Goal: Information Seeking & Learning: Understand process/instructions

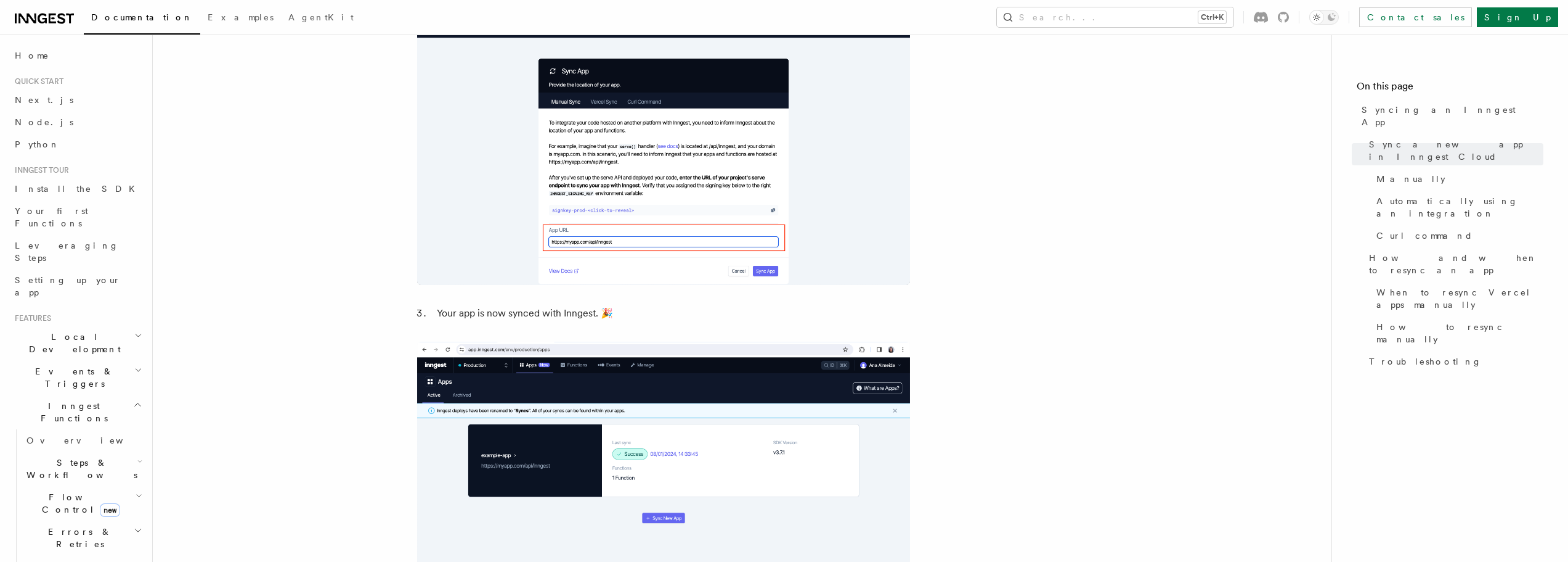
scroll to position [1480, 0]
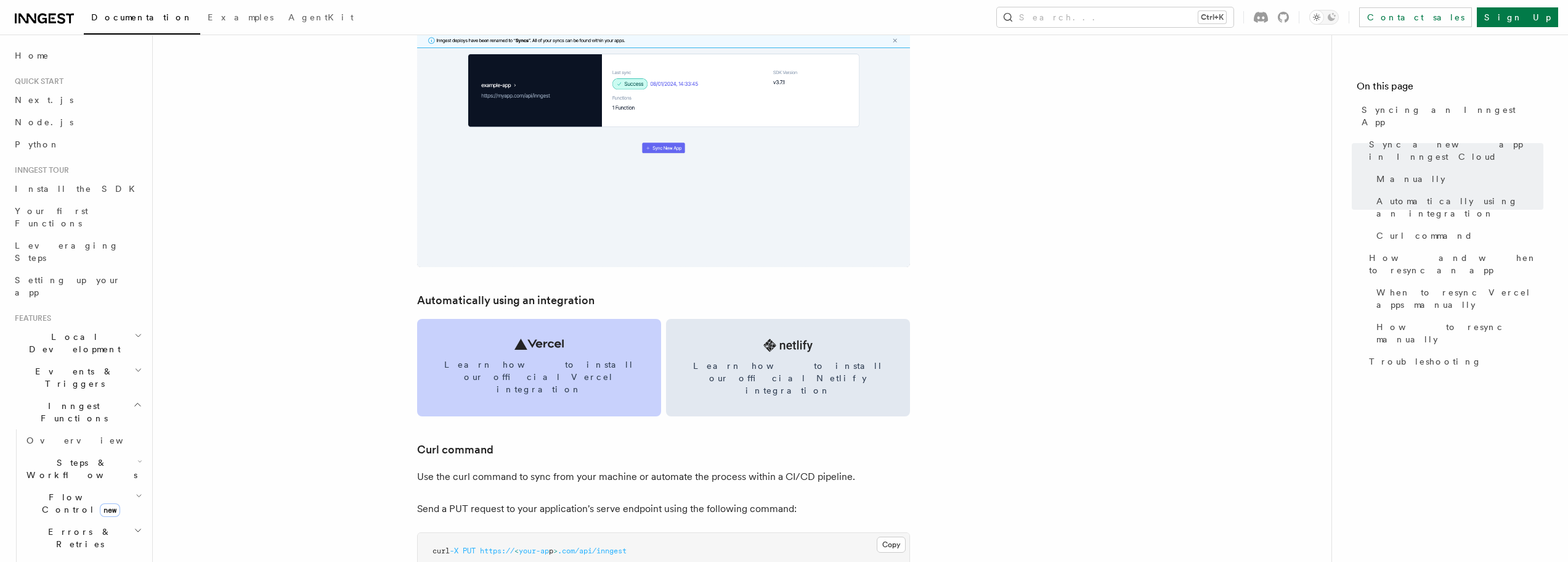
click at [559, 359] on span "Learn how to install our official Vercel integration" at bounding box center [540, 377] width 215 height 37
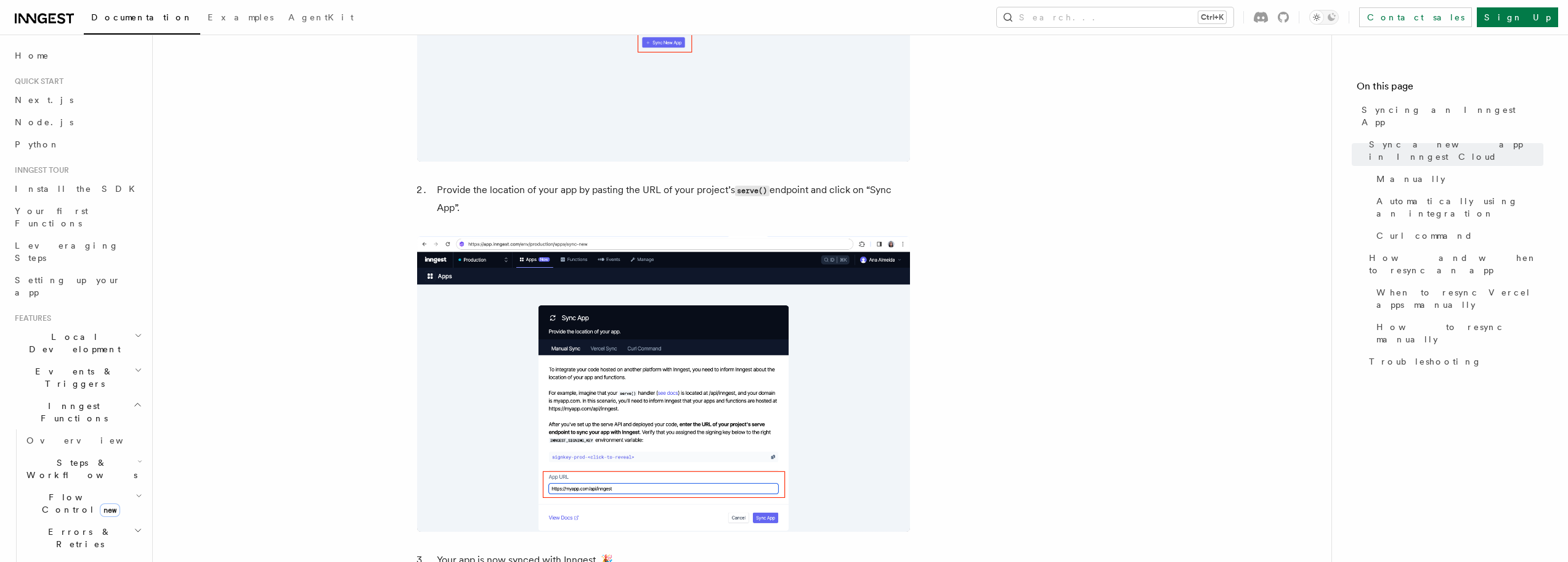
scroll to position [802, 0]
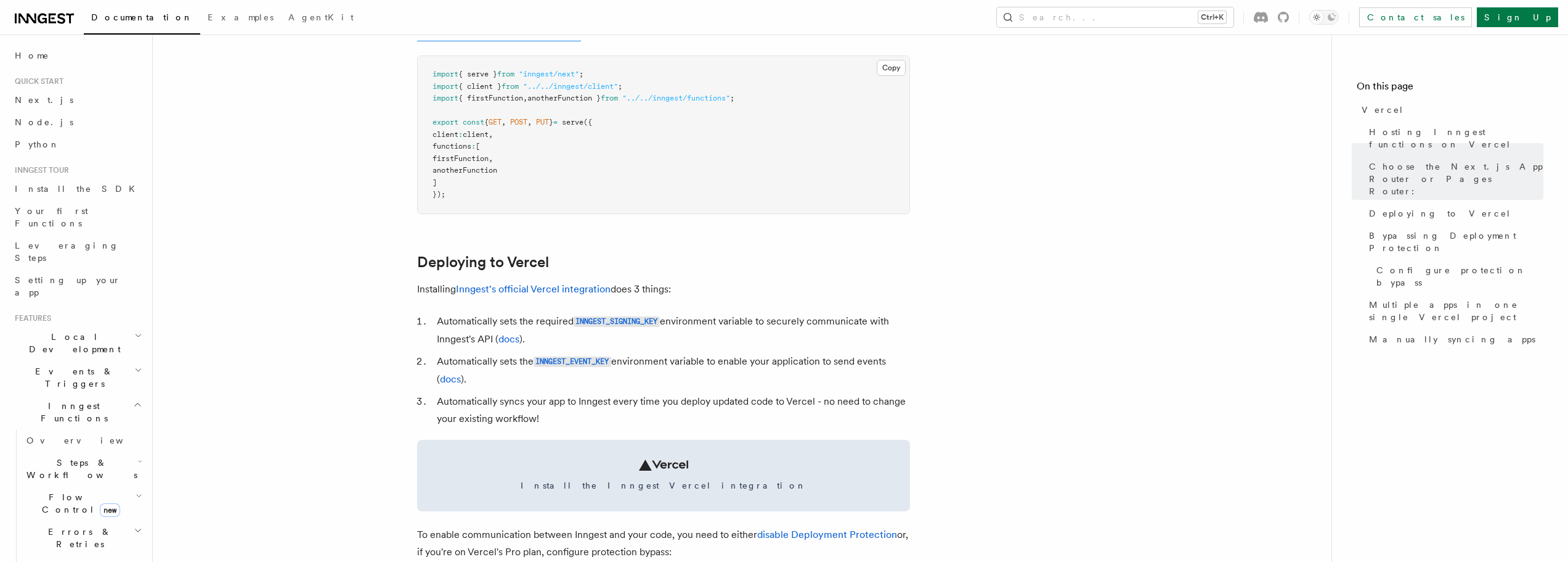
scroll to position [493, 0]
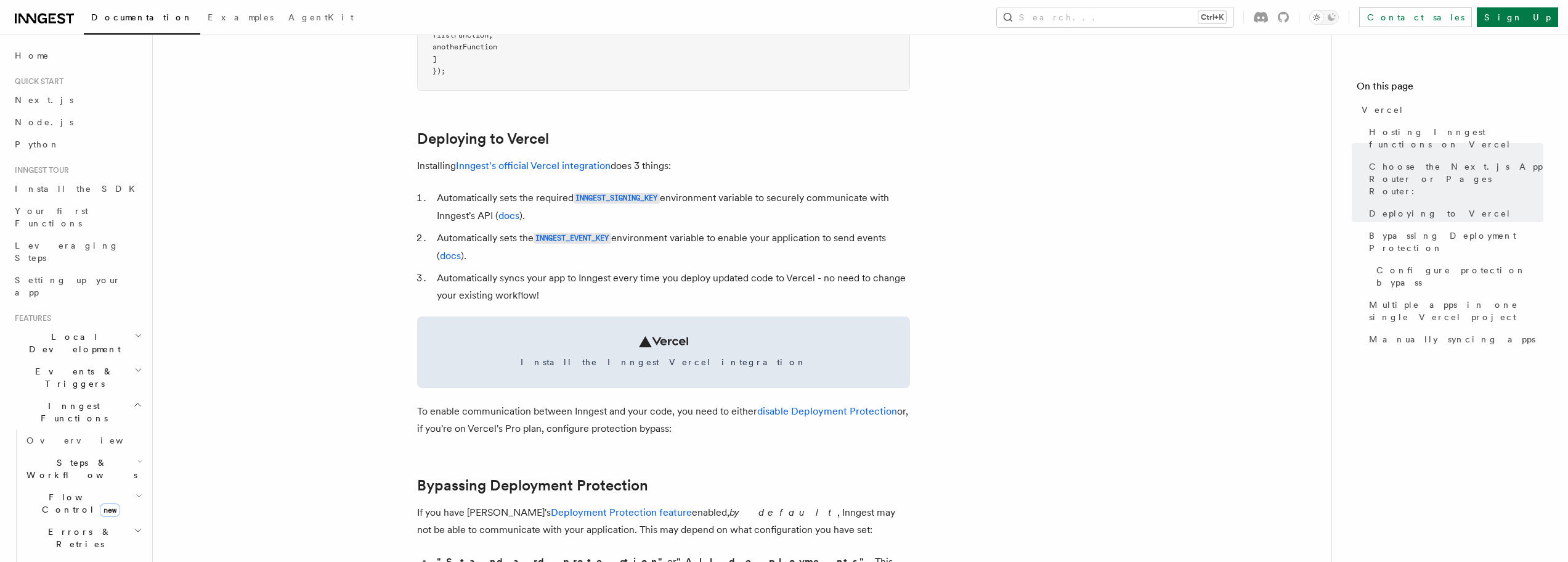
click at [506, 199] on li "Automatically sets the required INNGEST_SIGNING_KEY environment variable to sec…" at bounding box center [672, 206] width 477 height 35
click at [547, 201] on li "Automatically sets the required INNGEST_SIGNING_KEY environment variable to sec…" at bounding box center [672, 206] width 477 height 35
click at [488, 282] on li "Automatically syncs your app to Inngest every time you deploy updated code to V…" at bounding box center [672, 287] width 477 height 35
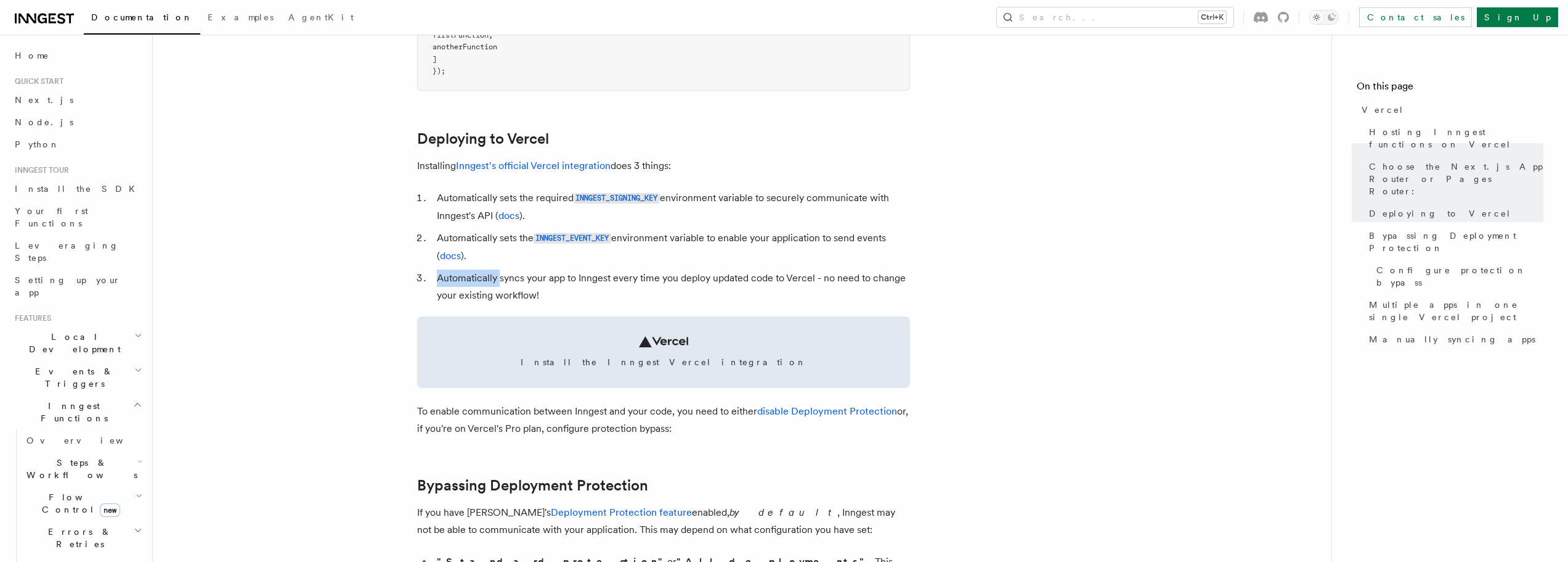
click at [488, 282] on li "Automatically syncs your app to Inngest every time you deploy updated code to V…" at bounding box center [672, 287] width 477 height 35
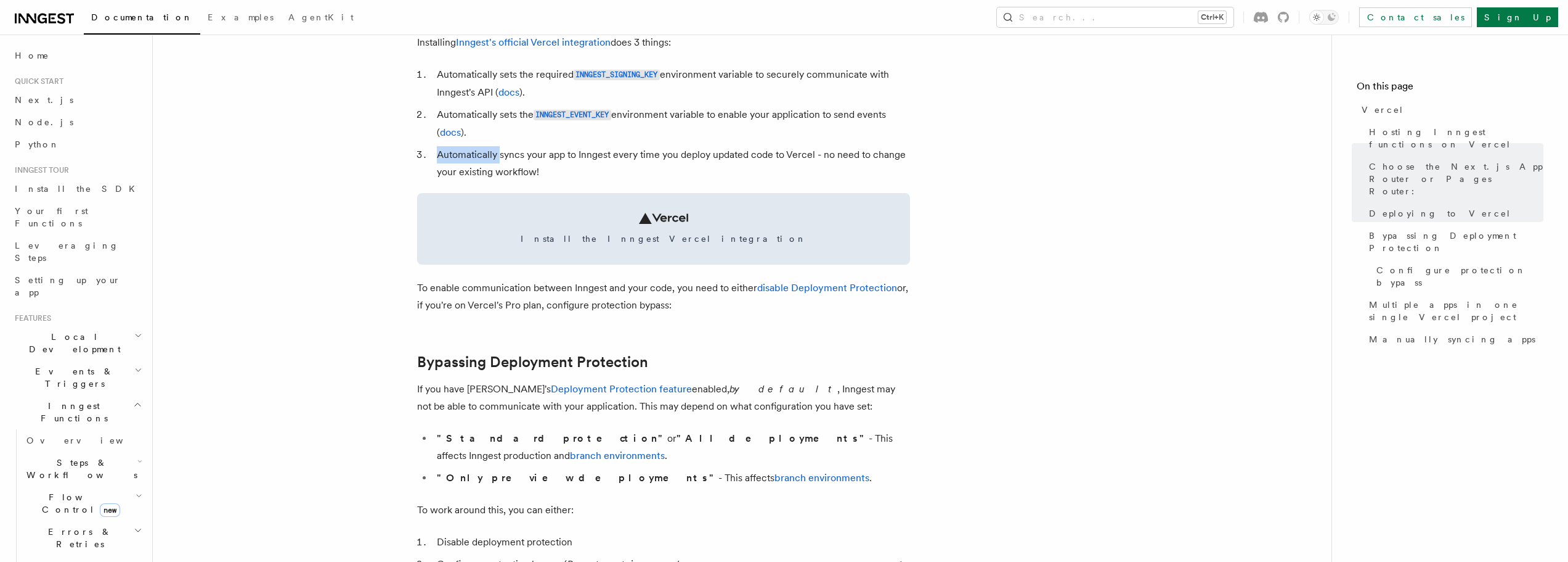
scroll to position [678, 0]
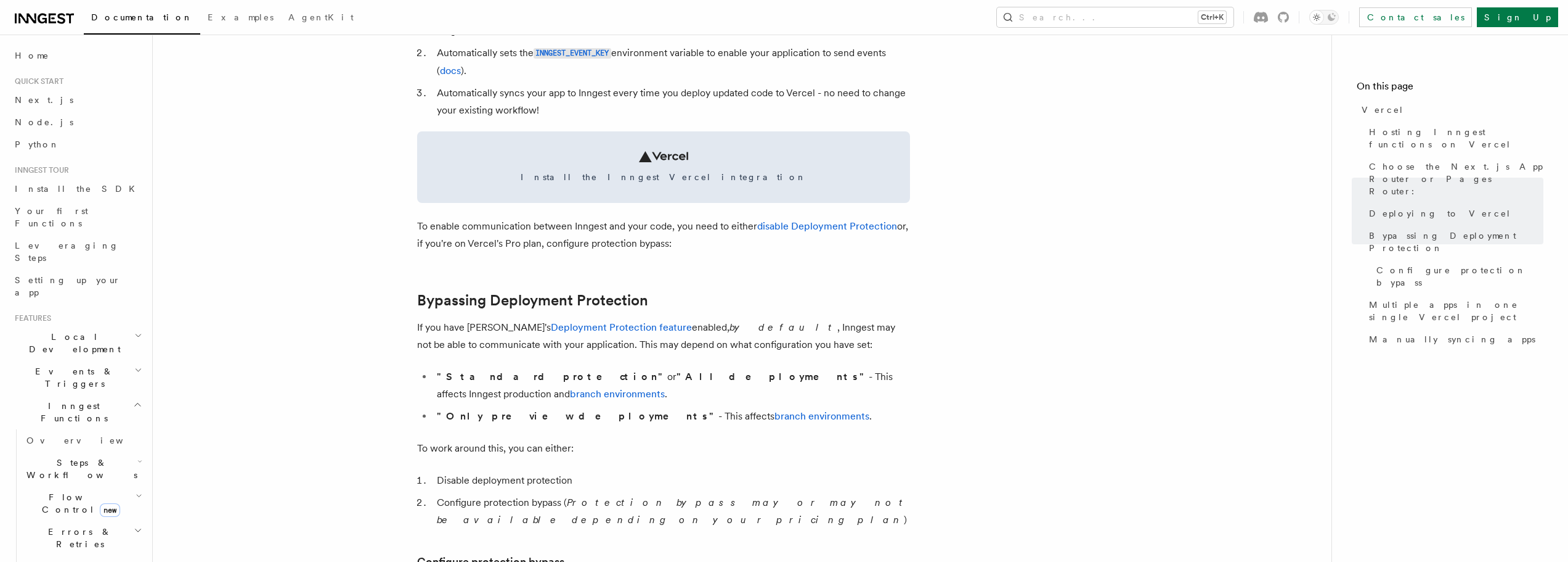
click at [484, 245] on p "To enable communication between Inngest and your code, you need to either disab…" at bounding box center [663, 235] width 493 height 35
click at [534, 251] on p "To enable communication between Inngest and your code, you need to either disab…" at bounding box center [663, 235] width 493 height 35
click at [581, 242] on p "To enable communication between Inngest and your code, you need to either disab…" at bounding box center [663, 235] width 493 height 35
click at [568, 246] on p "To enable communication between Inngest and your code, you need to either disab…" at bounding box center [663, 235] width 493 height 35
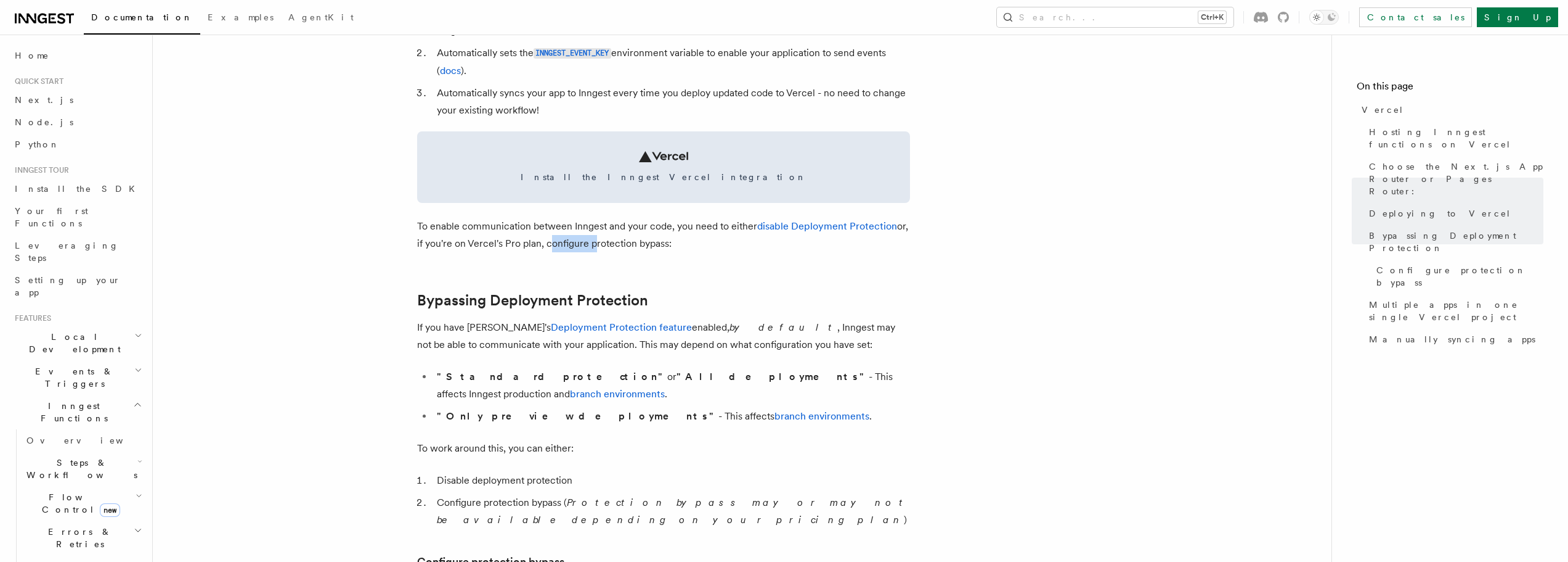
click at [568, 246] on p "To enable communication between Inngest and your code, you need to either disab…" at bounding box center [663, 235] width 493 height 35
click at [637, 246] on p "To enable communication between Inngest and your code, you need to either disab…" at bounding box center [663, 235] width 493 height 35
click at [608, 245] on p "To enable communication between Inngest and your code, you need to either disab…" at bounding box center [663, 235] width 493 height 35
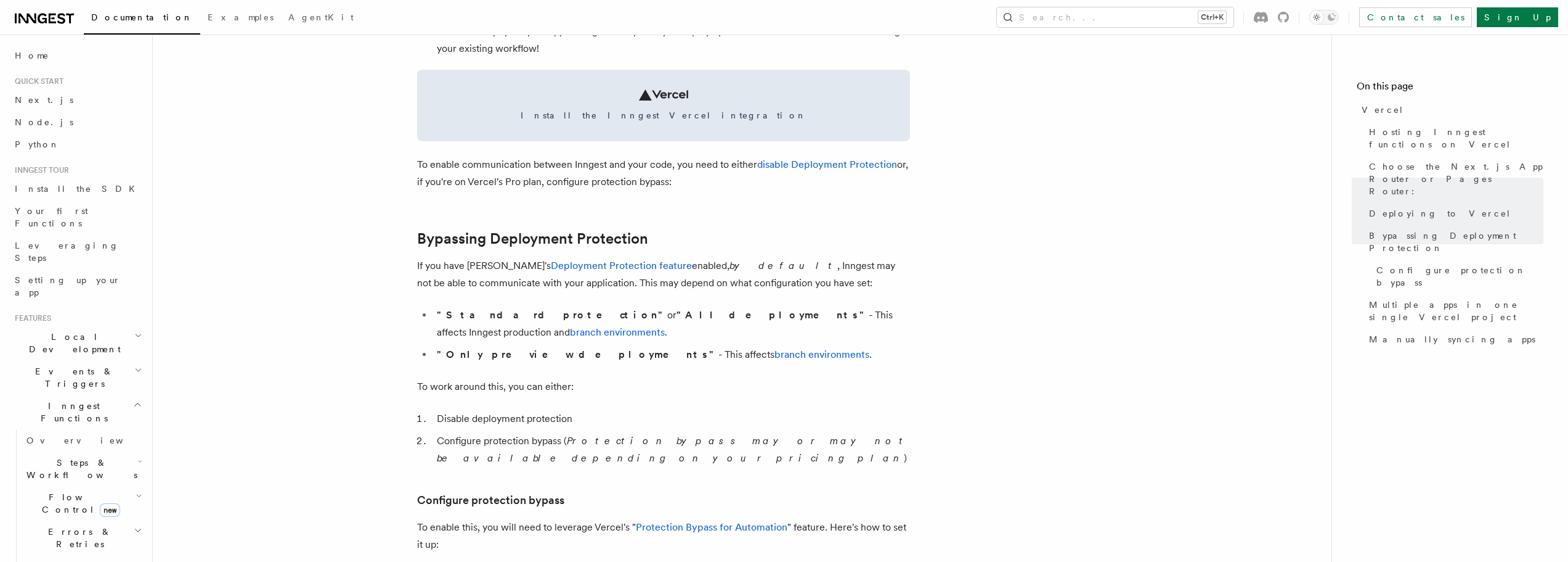
scroll to position [802, 0]
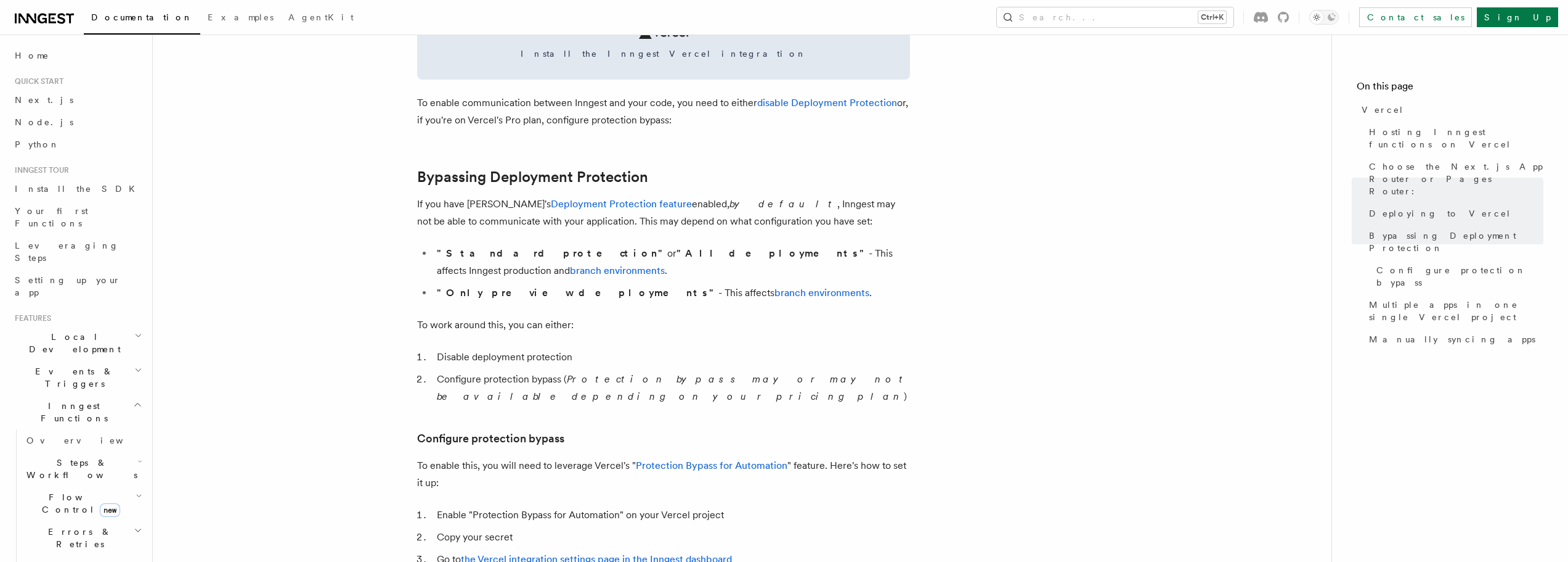
click at [475, 250] on strong ""Standard protection"" at bounding box center [552, 253] width 230 height 12
click at [473, 287] on strong ""Only preview deployments"" at bounding box center [578, 293] width 282 height 12
click at [473, 288] on article "Platform Deployment Cloud Providers Setup Vercel Inngest enables you to host yo…" at bounding box center [742, 537] width 1140 height 2568
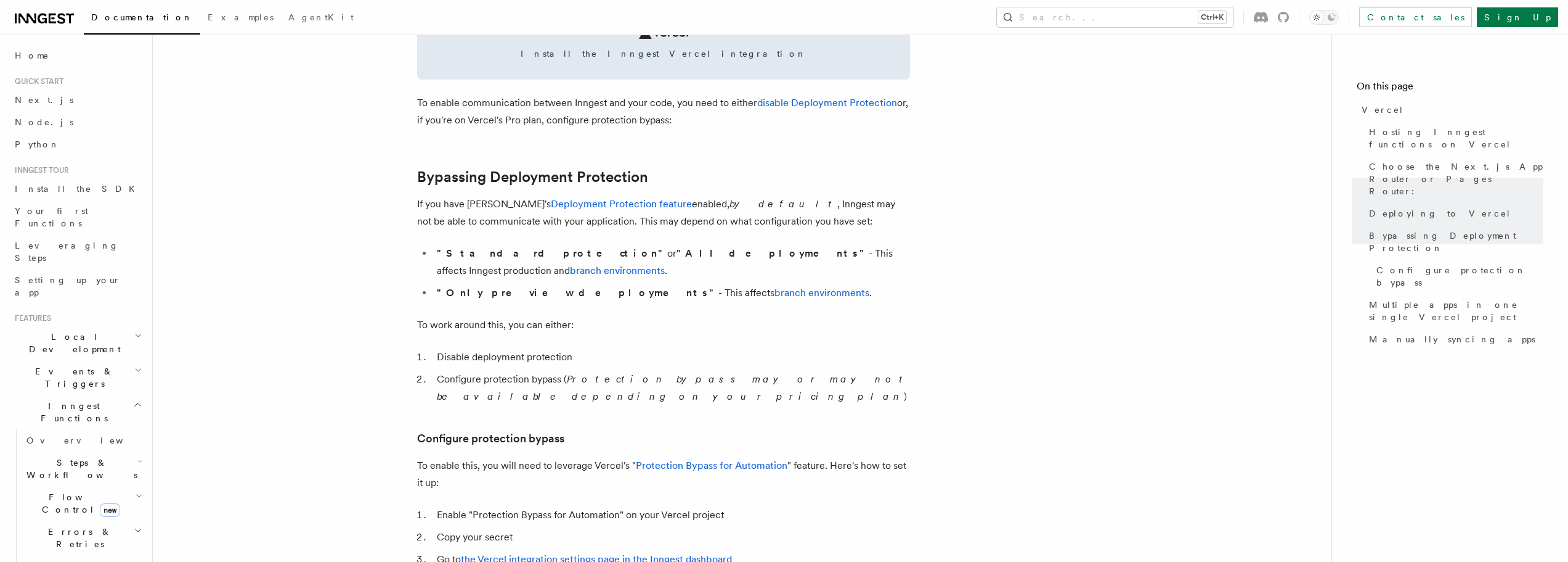
click at [482, 316] on p "To work around this, you can either:" at bounding box center [663, 325] width 493 height 17
click at [471, 348] on li "Disable deployment protection" at bounding box center [672, 357] width 477 height 17
click at [466, 370] on li "Configure protection bypass ( Protection bypass may or may not be available dep…" at bounding box center [672, 387] width 477 height 35
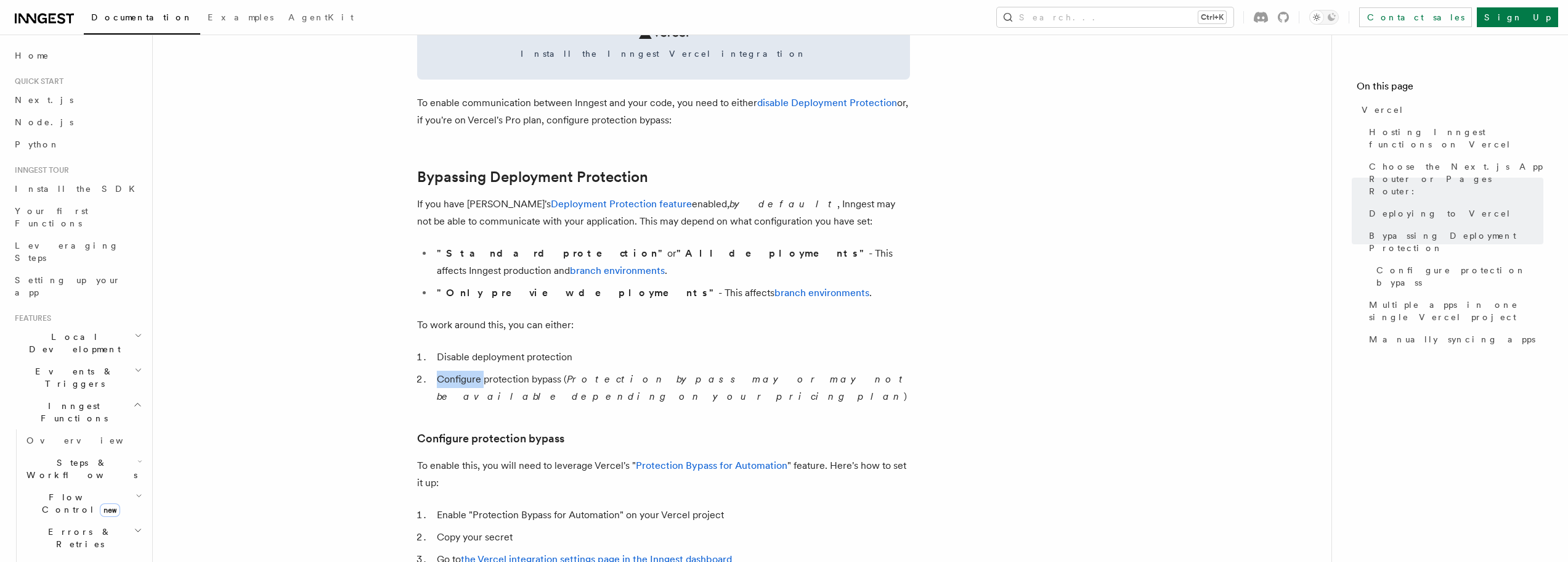
click at [466, 370] on li "Configure protection bypass ( Protection bypass may or may not be available dep…" at bounding box center [672, 387] width 477 height 35
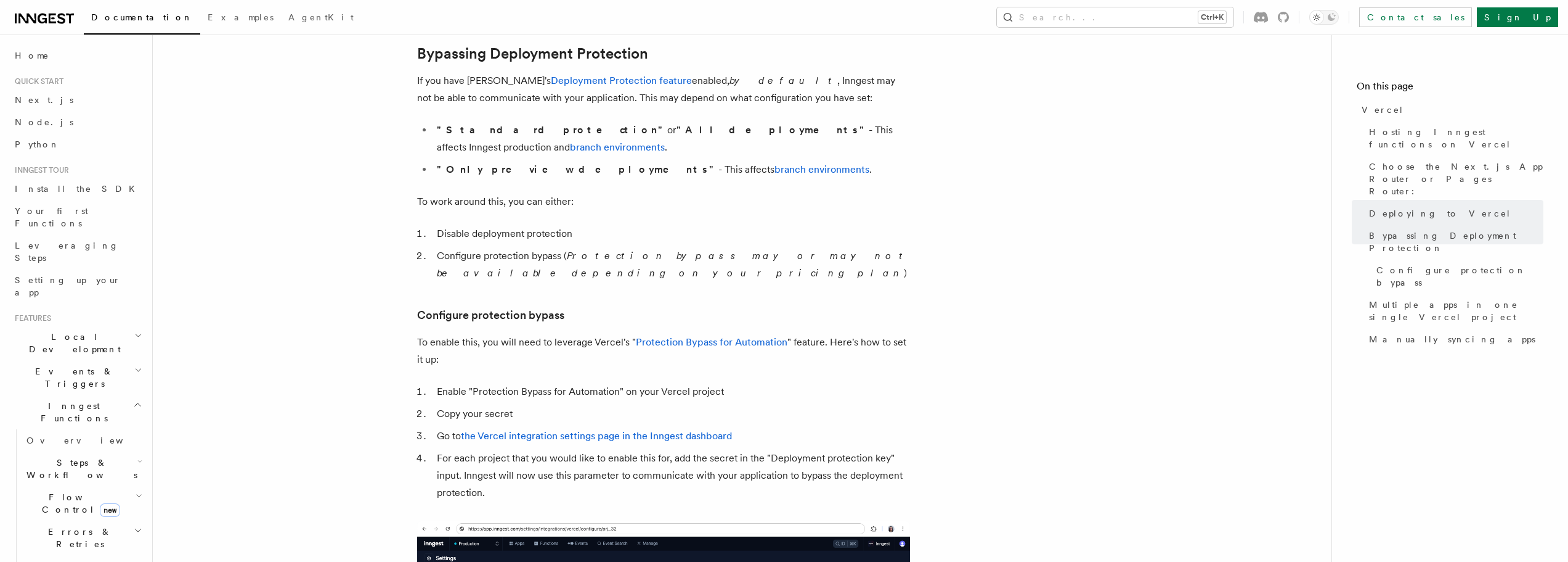
click at [448, 334] on p "To enable this, you will need to leverage Vercel's " Protection Bypass for Auto…" at bounding box center [663, 351] width 493 height 35
click at [440, 334] on p "To enable this, you will need to leverage Vercel's " Protection Bypass for Auto…" at bounding box center [663, 351] width 493 height 35
click at [457, 383] on li "Enable "Protection Bypass for Automation" on your Vercel project" at bounding box center [672, 391] width 477 height 17
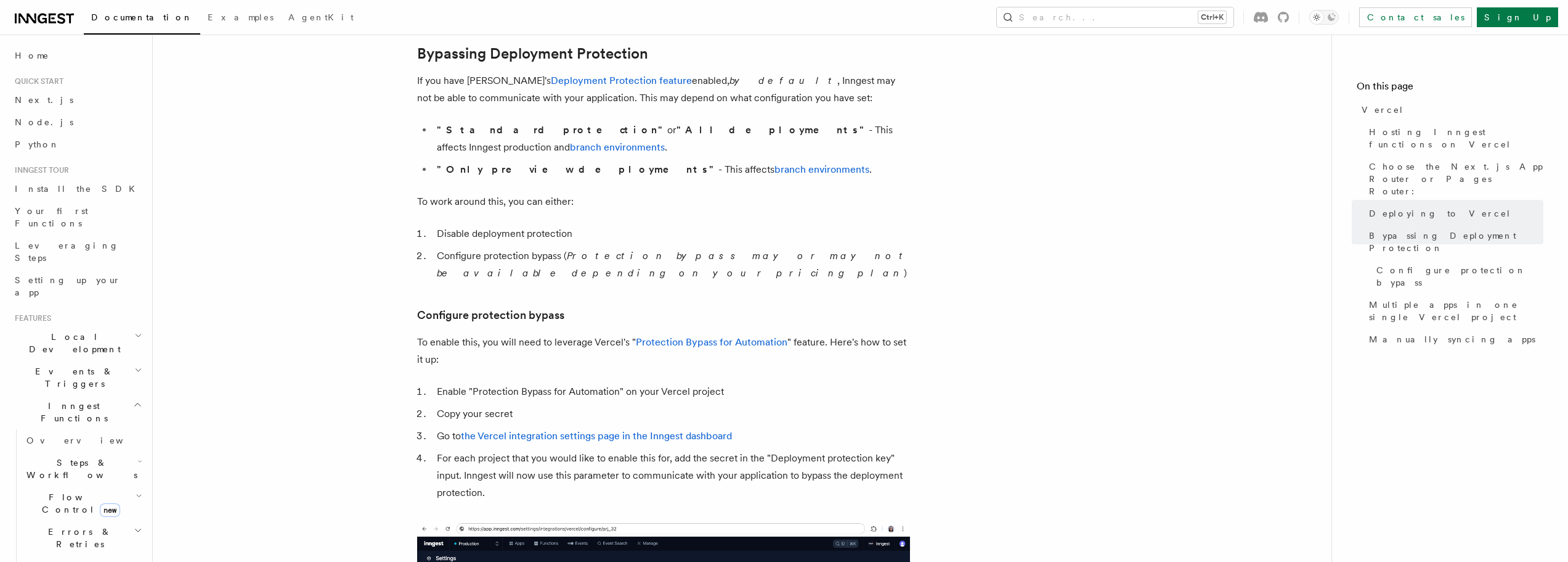
click at [505, 383] on li "Enable "Protection Bypass for Automation" on your Vercel project" at bounding box center [672, 391] width 477 height 17
click at [475, 383] on li "Enable "Protection Bypass for Automation" on your Vercel project" at bounding box center [672, 391] width 477 height 17
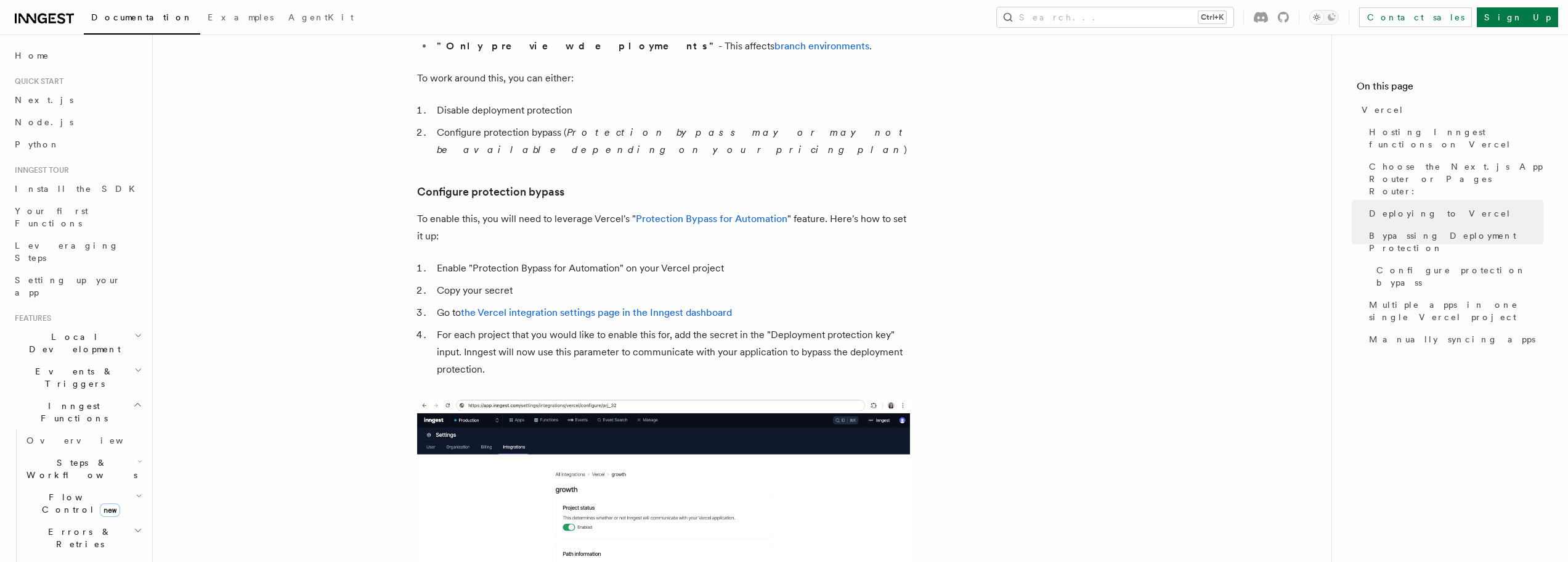
scroll to position [987, 0]
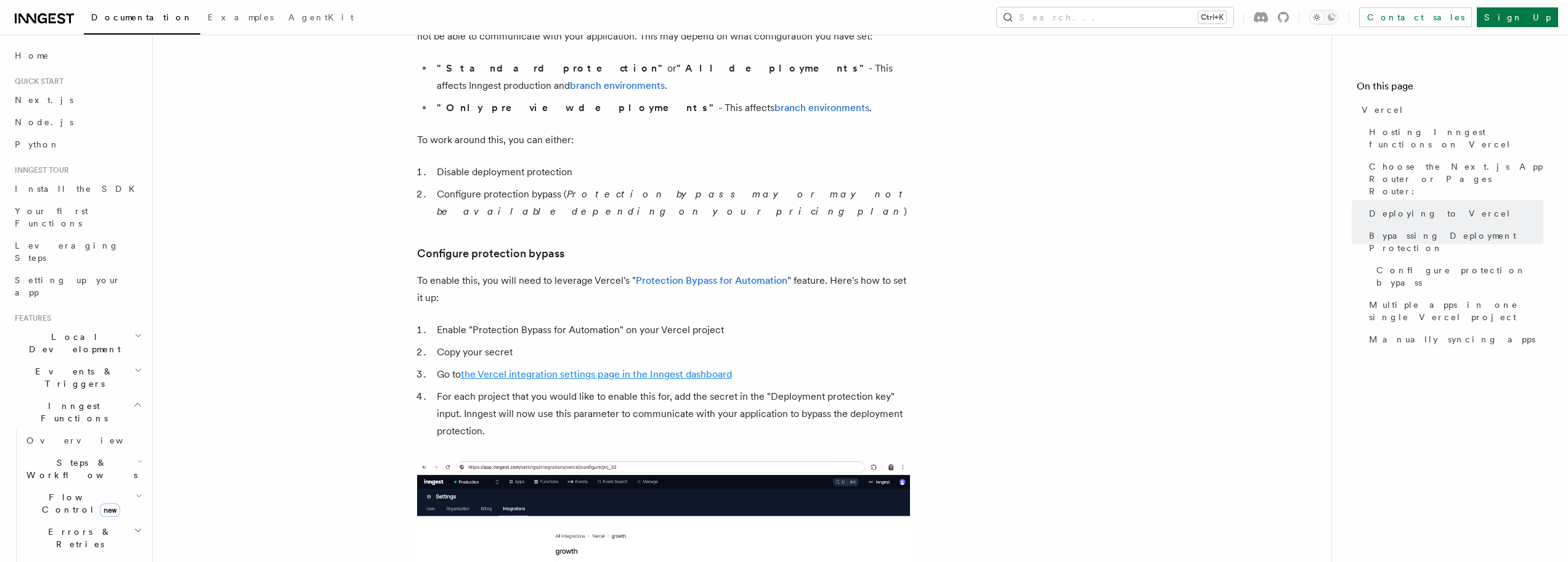
click at [548, 368] on link "the Vercel integration settings page in the Inngest dashboard" at bounding box center [596, 374] width 271 height 12
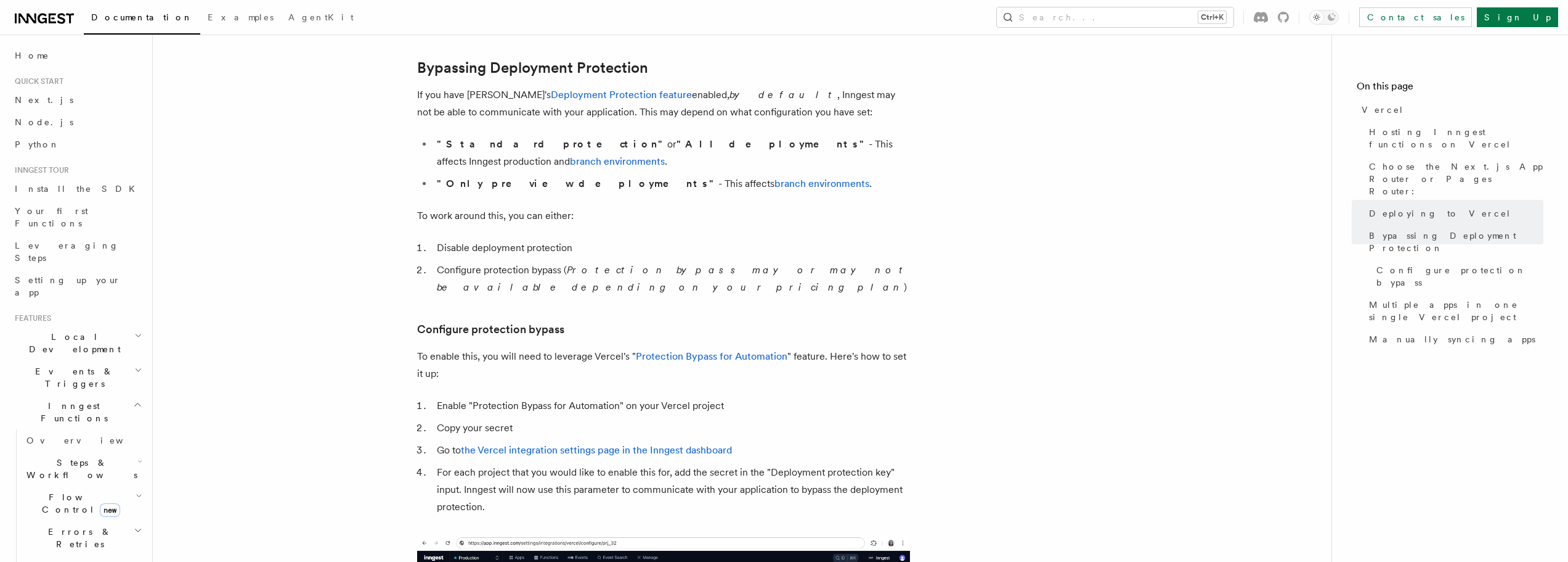
scroll to position [911, 0]
click at [492, 146] on strong ""Standard protection"" at bounding box center [552, 144] width 230 height 12
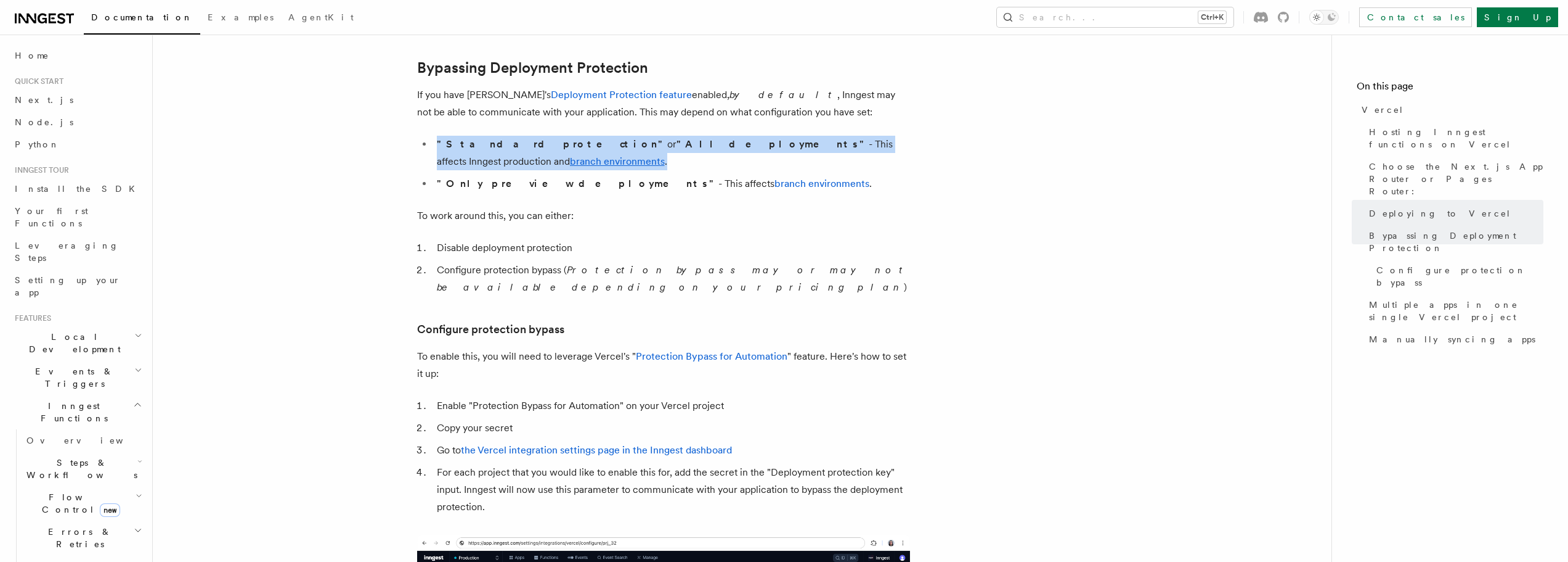
click at [492, 146] on strong ""Standard protection"" at bounding box center [552, 144] width 230 height 12
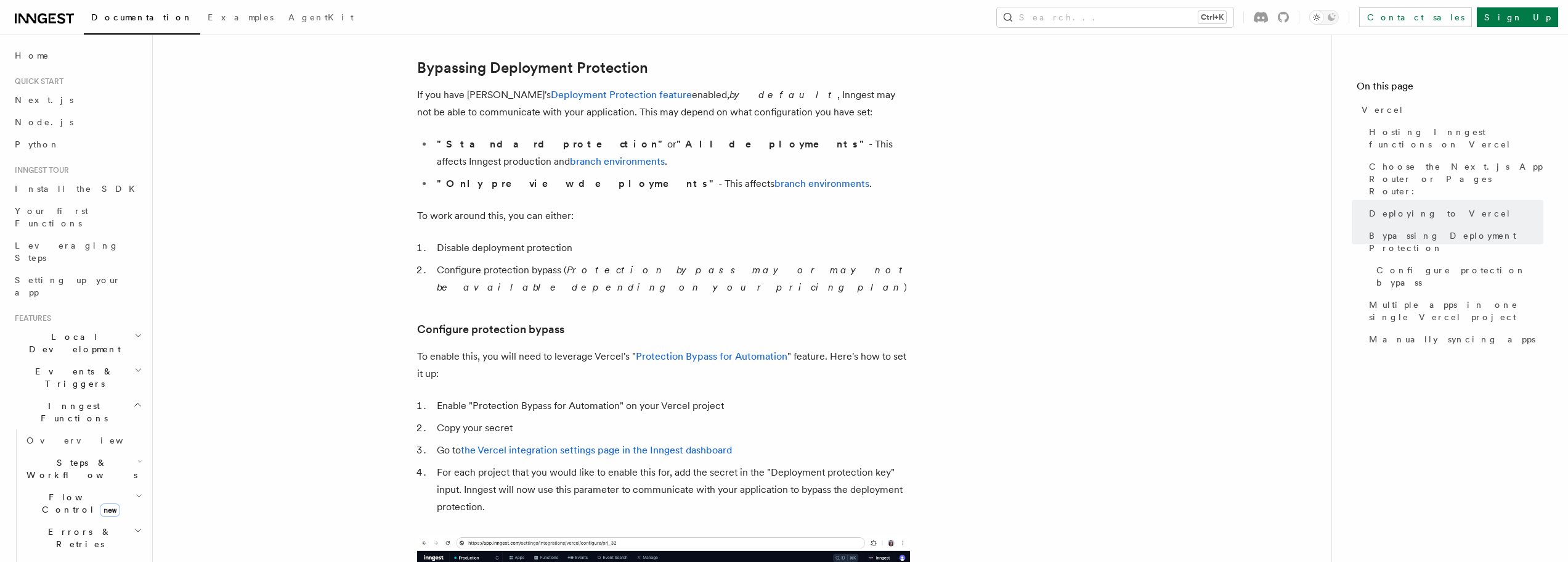
click at [485, 177] on strong ""Only preview deployments"" at bounding box center [578, 183] width 282 height 12
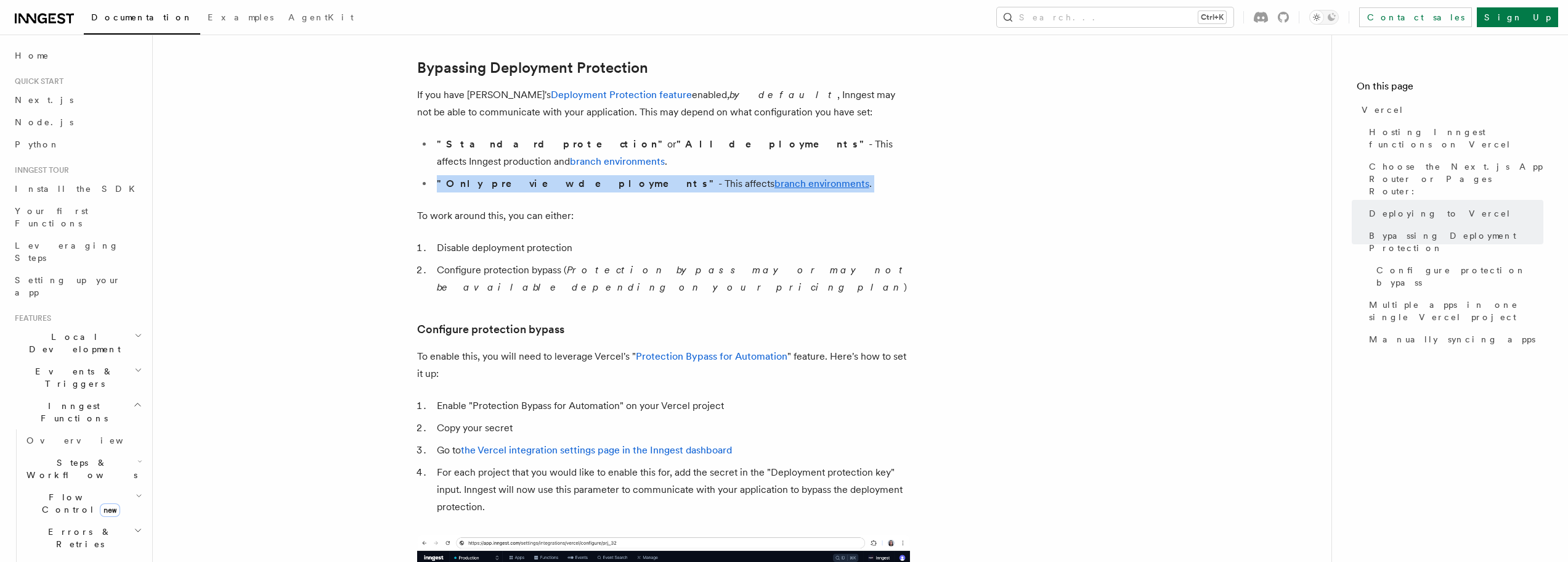
click at [485, 177] on strong ""Only preview deployments"" at bounding box center [578, 183] width 282 height 12
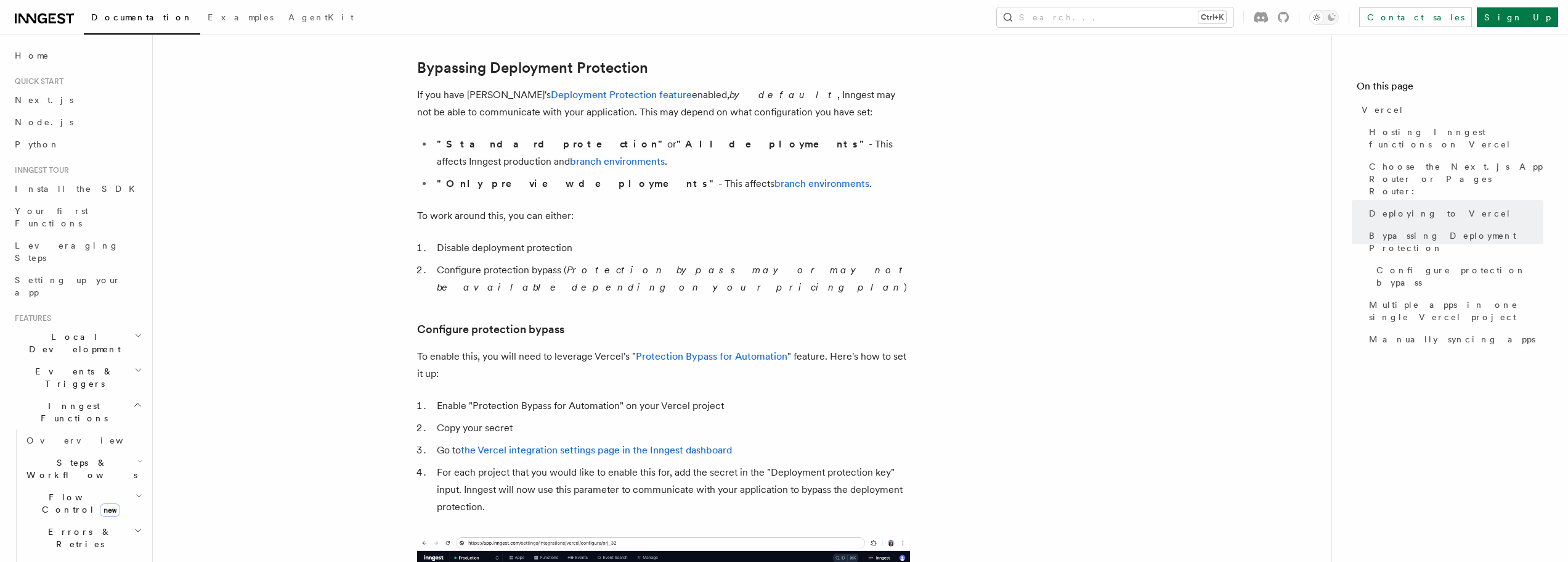
click at [480, 215] on article "Platform Deployment Cloud Providers Setup Vercel Inngest enables you to host yo…" at bounding box center [742, 428] width 1140 height 2568
click at [479, 207] on p "To work around this, you can either:" at bounding box center [663, 216] width 493 height 17
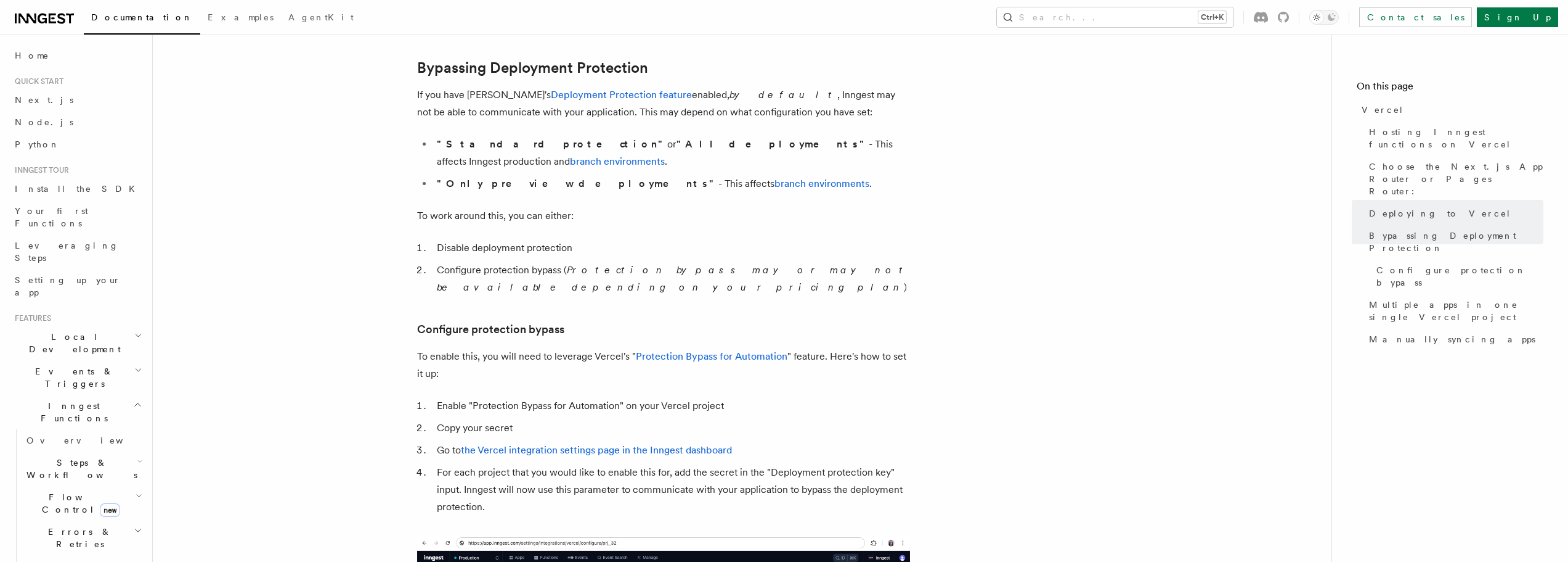
click at [488, 239] on li "Disable deployment protection" at bounding box center [672, 247] width 477 height 17
click at [487, 239] on li "Disable deployment protection" at bounding box center [672, 247] width 477 height 17
click at [480, 262] on li "Configure protection bypass ( Protection bypass may or may not be available dep…" at bounding box center [672, 279] width 477 height 35
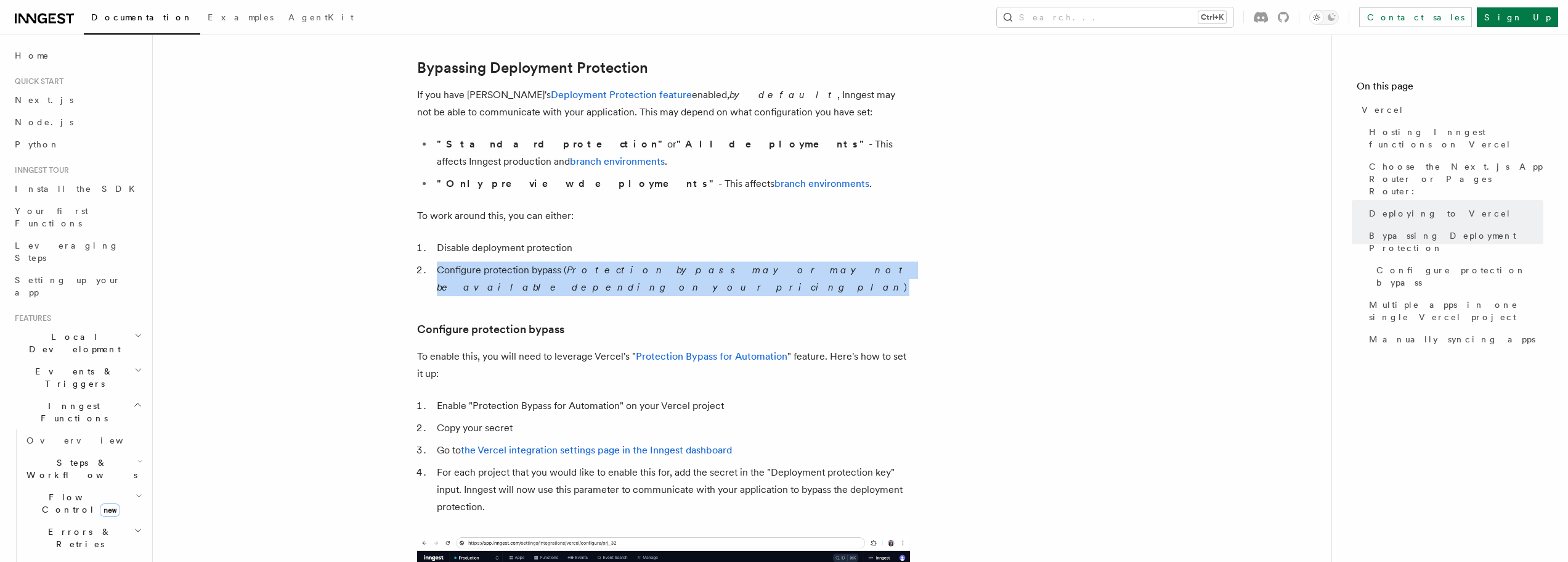
click at [480, 262] on li "Configure protection bypass ( Protection bypass may or may not be available dep…" at bounding box center [672, 279] width 477 height 35
click at [487, 262] on li "Configure protection bypass ( Protection bypass may or may not be available dep…" at bounding box center [672, 279] width 477 height 35
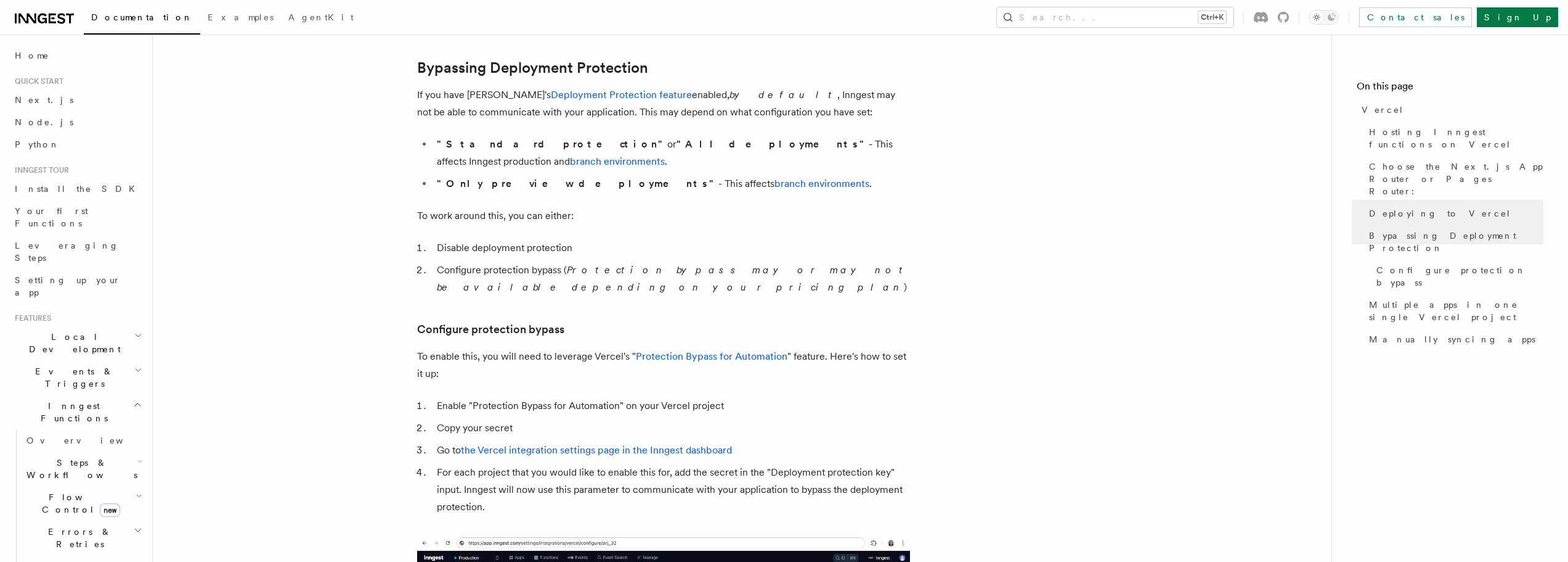
click at [472, 262] on li "Configure protection bypass ( Protection bypass may or may not be available dep…" at bounding box center [672, 279] width 477 height 35
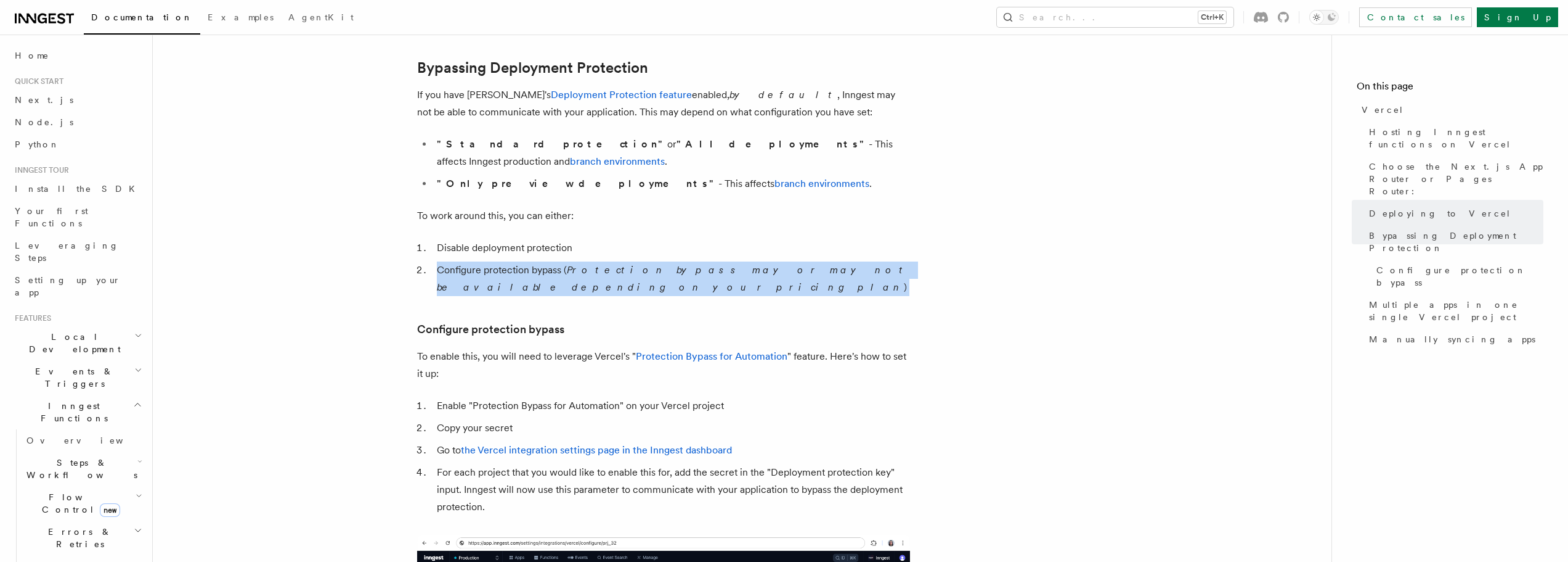
drag, startPoint x: 472, startPoint y: 246, endPoint x: 465, endPoint y: 244, distance: 7.3
click at [465, 262] on li "Configure protection bypass ( Protection bypass may or may not be available dep…" at bounding box center [672, 279] width 477 height 35
click at [472, 262] on li "Configure protection bypass ( Protection bypass may or may not be available dep…" at bounding box center [672, 279] width 477 height 35
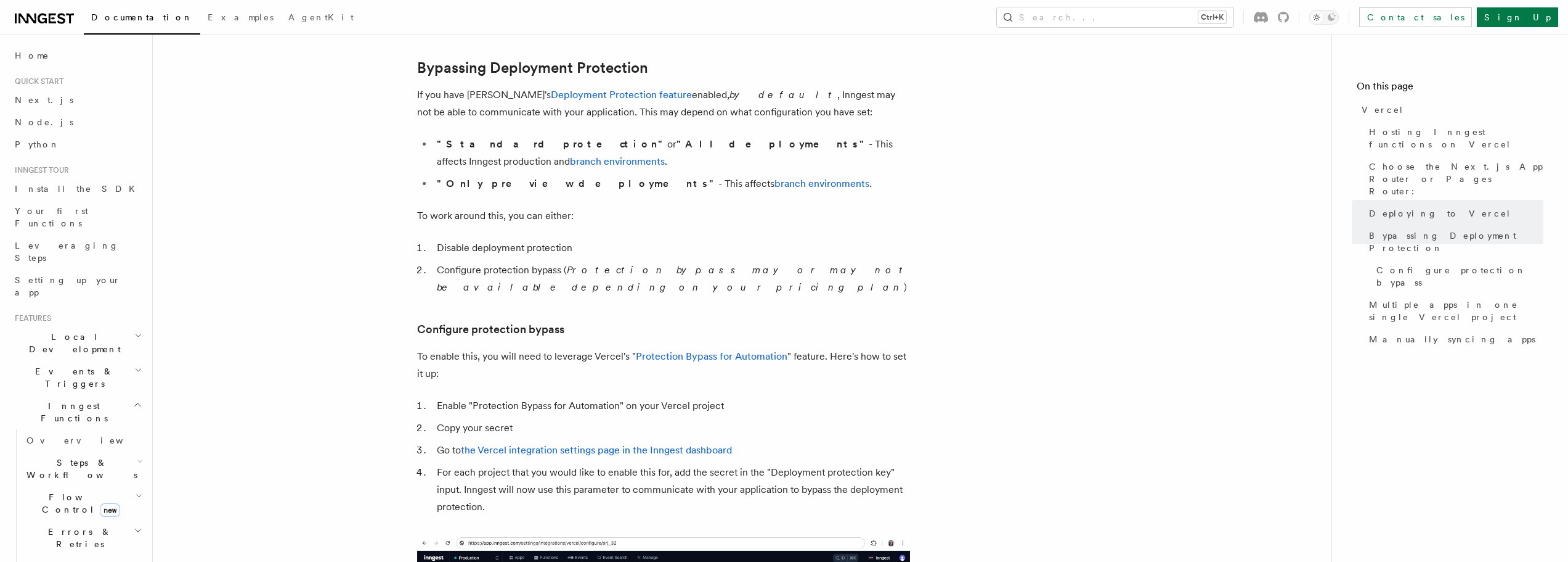
click at [467, 262] on li "Configure protection bypass ( Protection bypass may or may not be available dep…" at bounding box center [672, 279] width 477 height 35
click at [479, 348] on p "To enable this, you will need to leverage Vercel's " Protection Bypass for Auto…" at bounding box center [663, 365] width 493 height 35
click at [505, 348] on p "To enable this, you will need to leverage Vercel's " Protection Bypass for Auto…" at bounding box center [663, 365] width 493 height 35
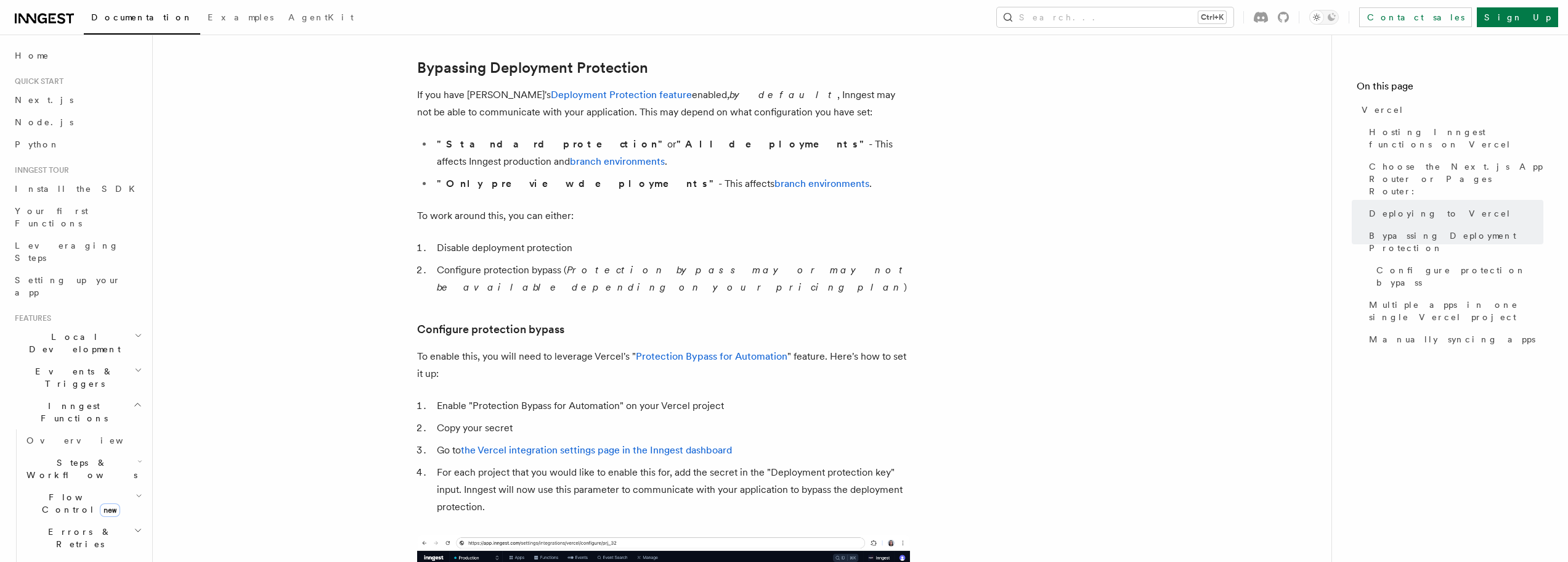
click at [538, 348] on p "To enable this, you will need to leverage Vercel's " Protection Bypass for Auto…" at bounding box center [663, 365] width 493 height 35
click at [493, 348] on p "To enable this, you will need to leverage Vercel's " Protection Bypass for Auto…" at bounding box center [663, 365] width 493 height 35
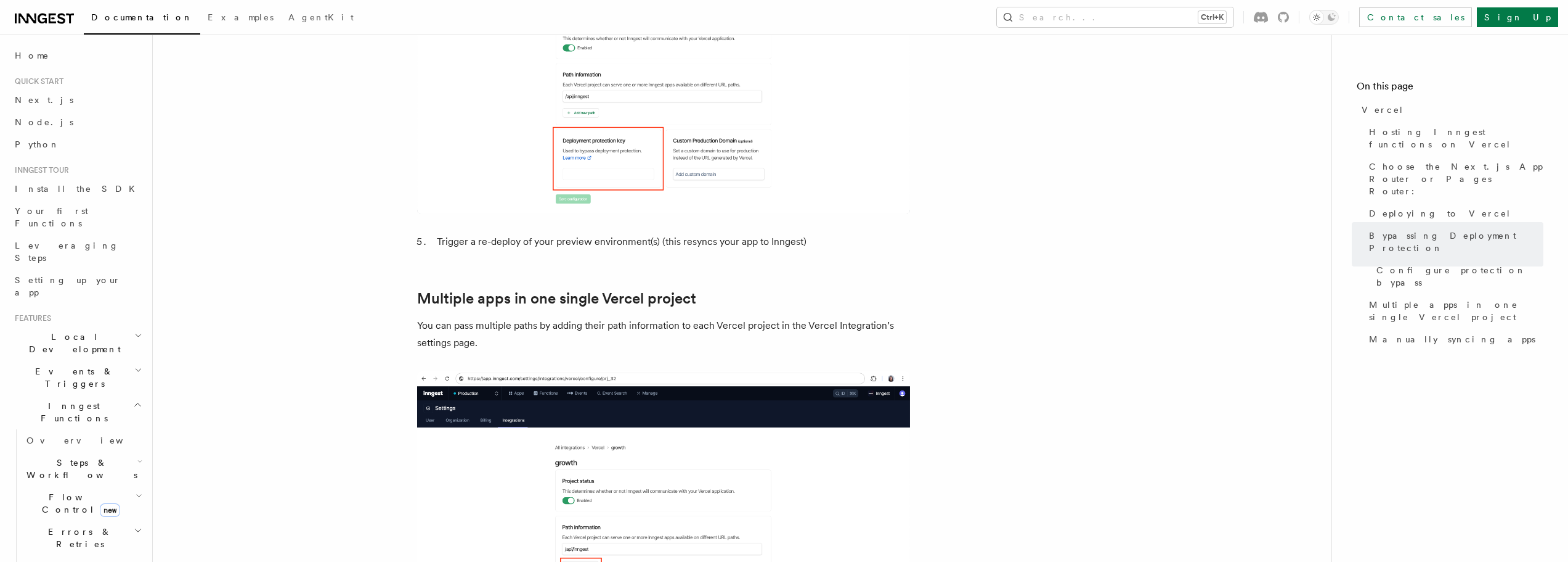
scroll to position [1651, 0]
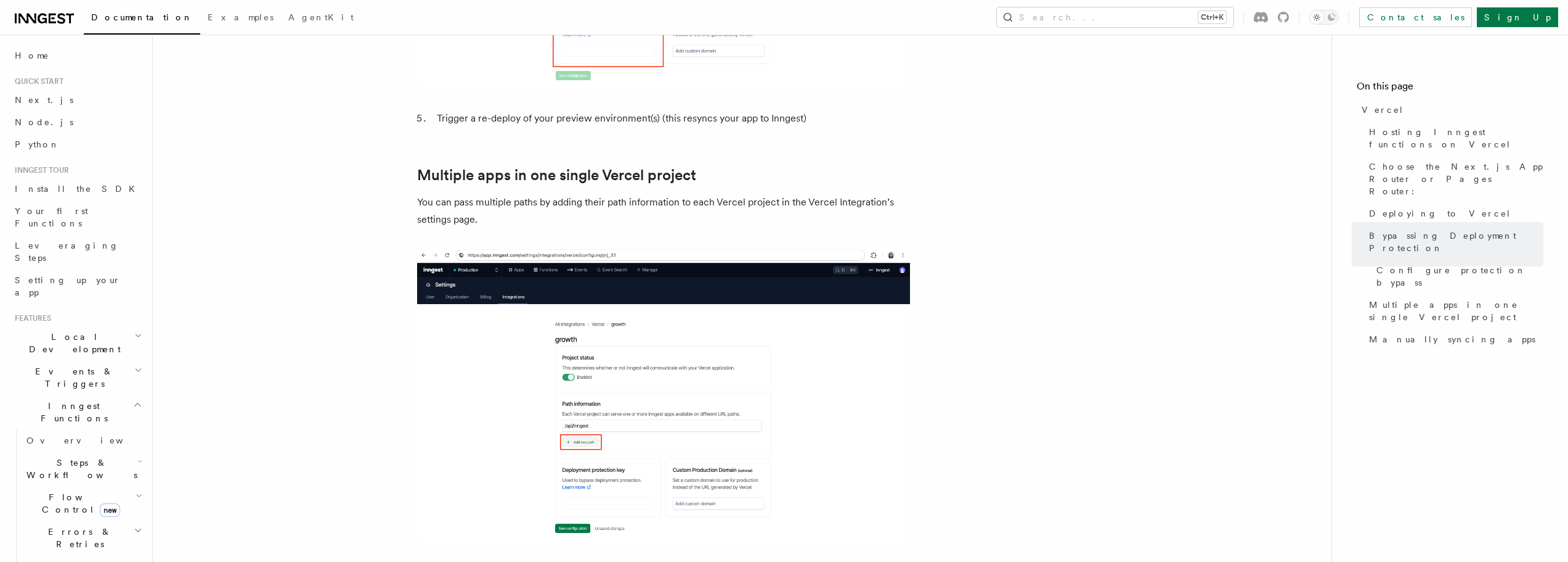
click at [432, 194] on p "You can pass multiple paths by adding their path information to each Vercel pro…" at bounding box center [663, 211] width 493 height 35
click at [527, 194] on p "You can pass multiple paths by adding their path information to each Vercel pro…" at bounding box center [663, 211] width 493 height 35
click at [472, 194] on p "You can pass multiple paths by adding their path information to each Vercel pro…" at bounding box center [663, 211] width 493 height 35
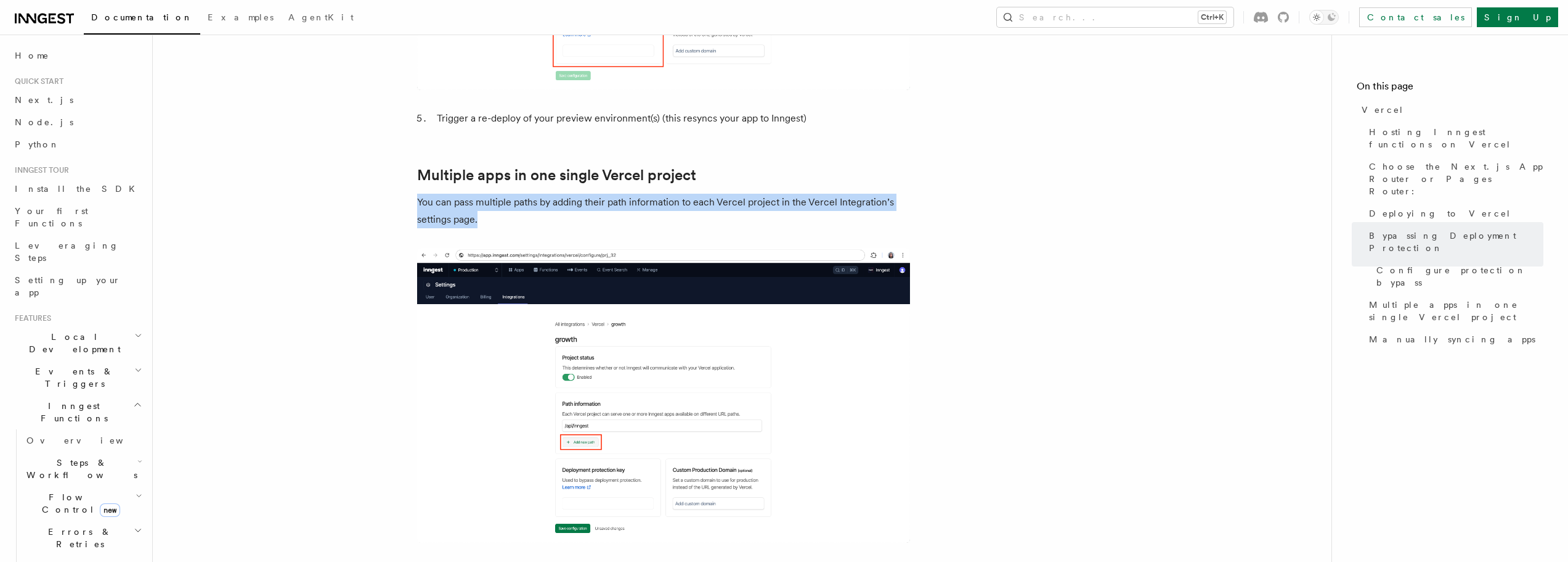
click at [472, 194] on p "You can pass multiple paths by adding their path information to each Vercel pro…" at bounding box center [663, 211] width 493 height 35
click at [458, 194] on p "You can pass multiple paths by adding their path information to each Vercel pro…" at bounding box center [663, 211] width 493 height 35
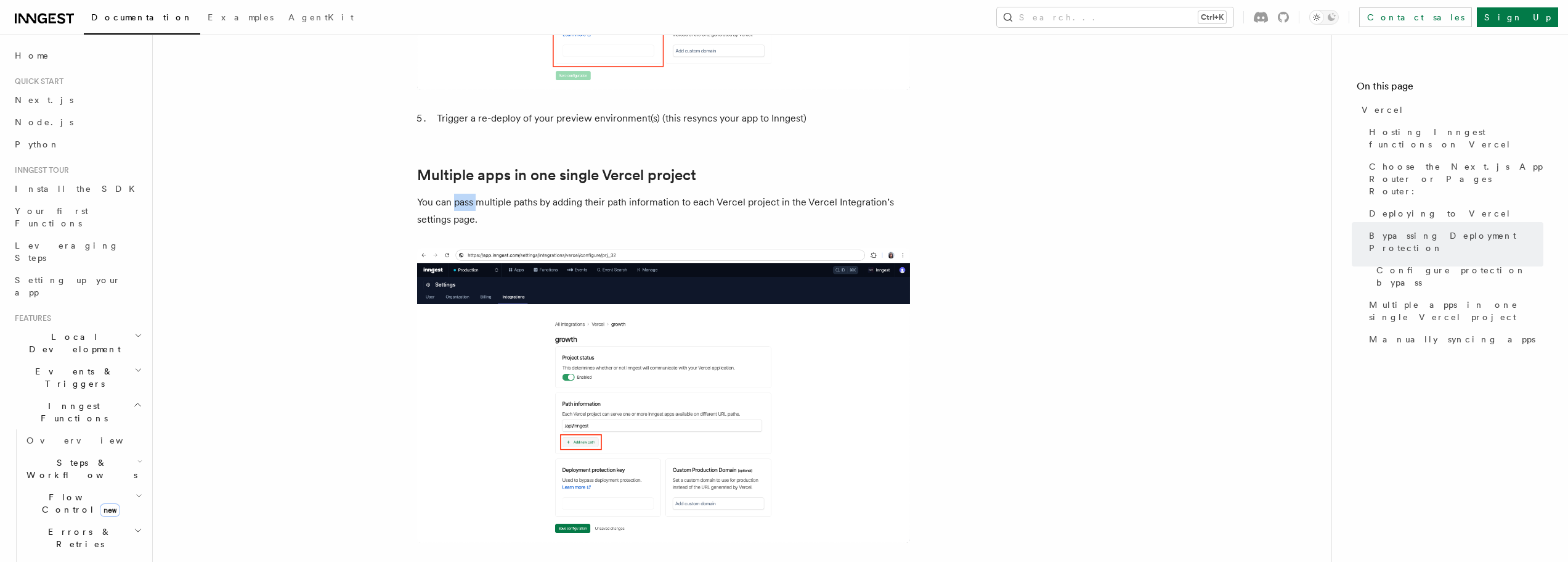
click at [458, 194] on p "You can pass multiple paths by adding their path information to each Vercel pro…" at bounding box center [663, 211] width 493 height 35
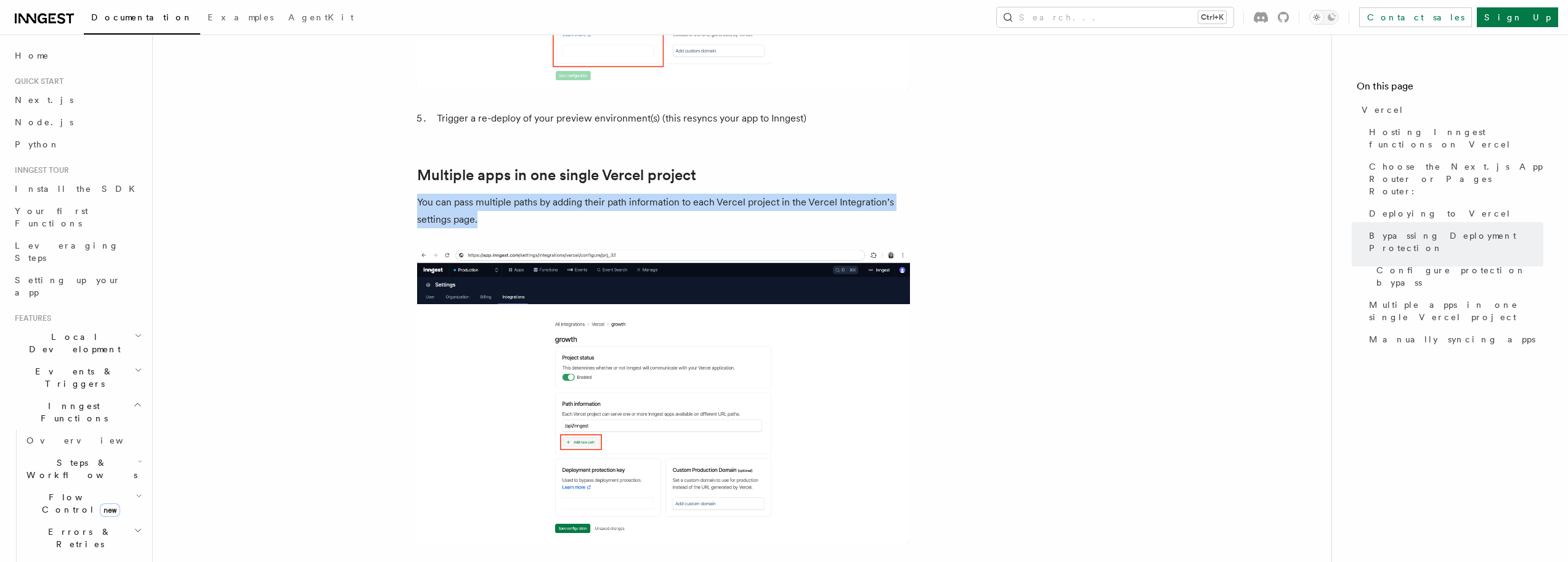
click at [458, 194] on p "You can pass multiple paths by adding their path information to each Vercel pro…" at bounding box center [663, 211] width 493 height 35
click at [546, 194] on p "You can pass multiple paths by adding their path information to each Vercel pro…" at bounding box center [663, 211] width 493 height 35
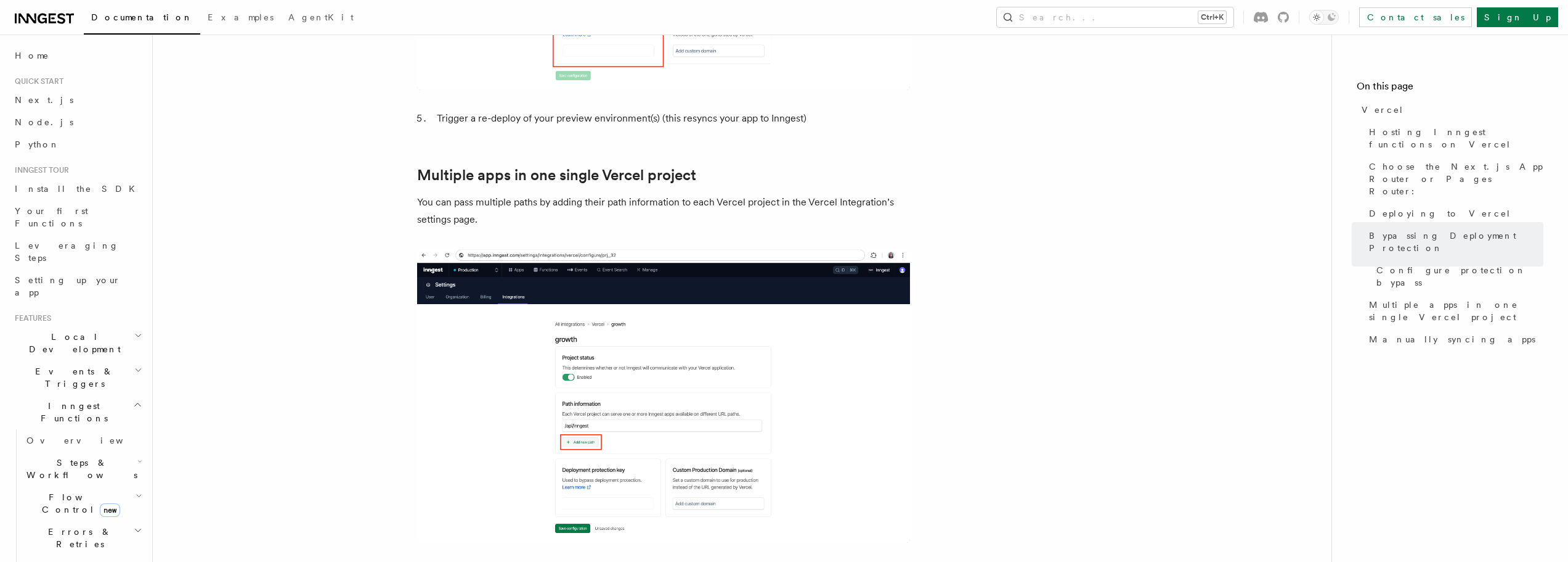
click at [428, 194] on p "You can pass multiple paths by adding their path information to each Vercel pro…" at bounding box center [663, 211] width 493 height 35
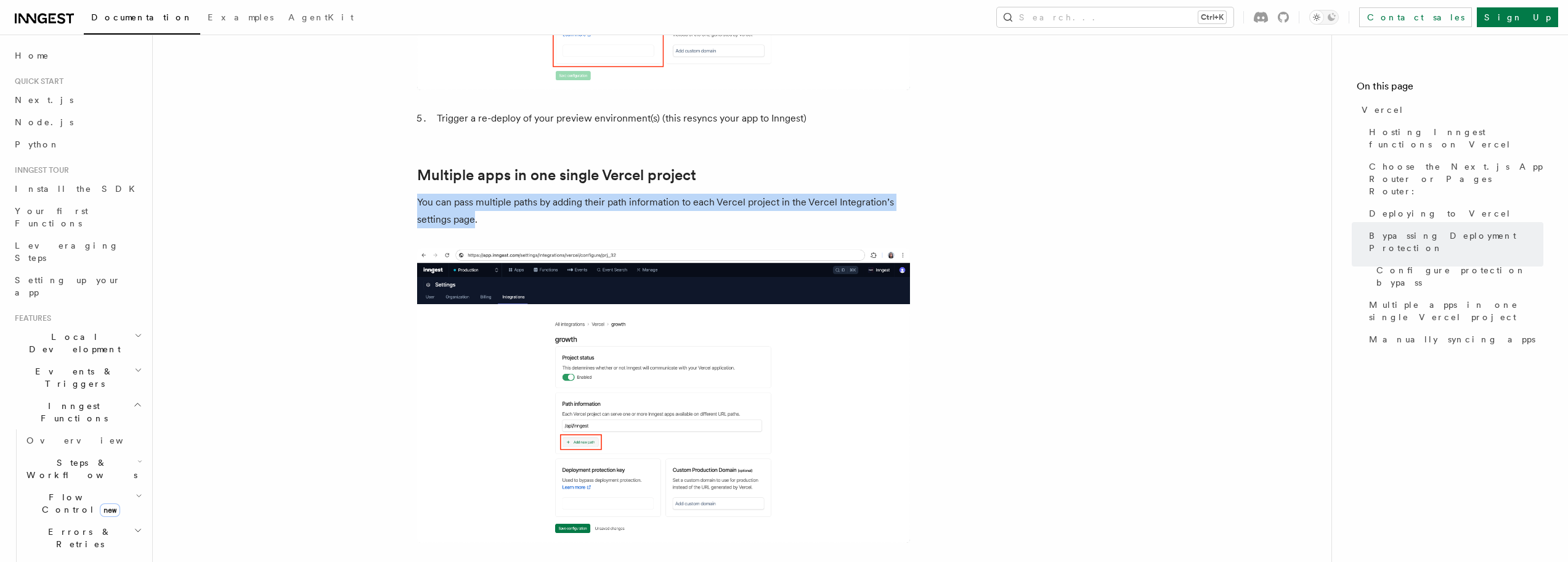
drag, startPoint x: 428, startPoint y: 168, endPoint x: 457, endPoint y: 186, distance: 34.1
click at [457, 194] on p "You can pass multiple paths by adding their path information to each Vercel pro…" at bounding box center [663, 211] width 493 height 35
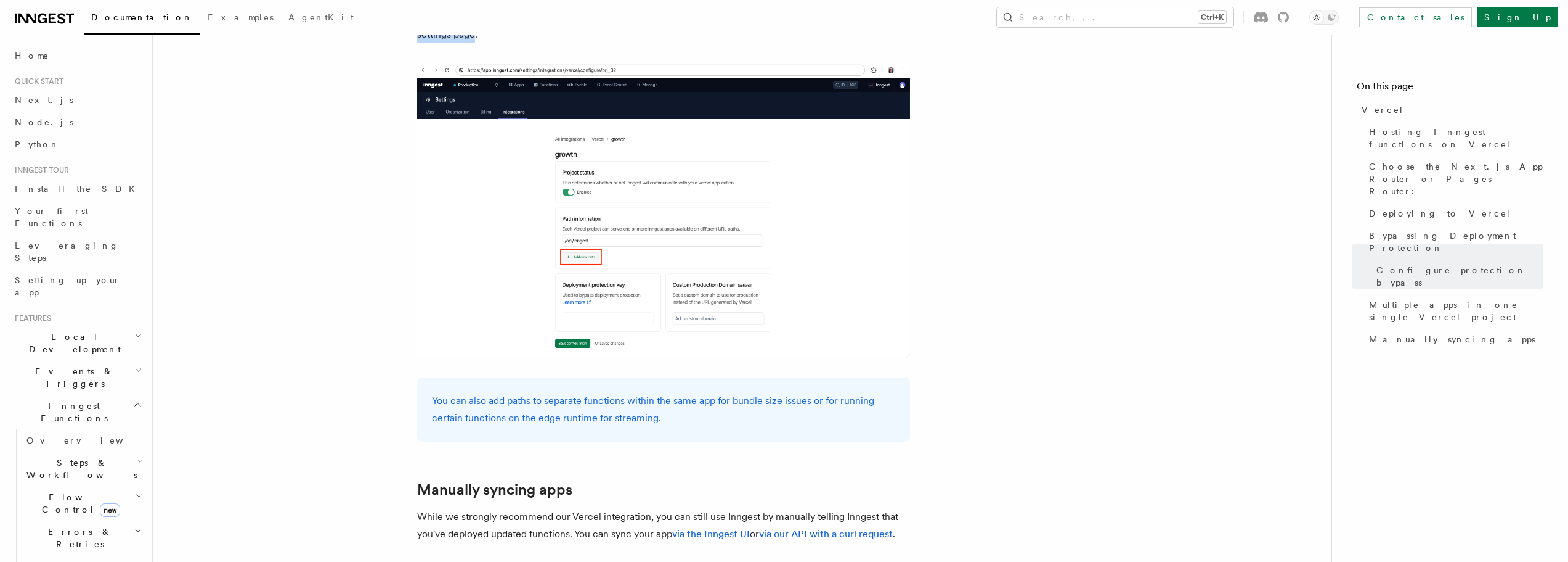
scroll to position [1958, 0]
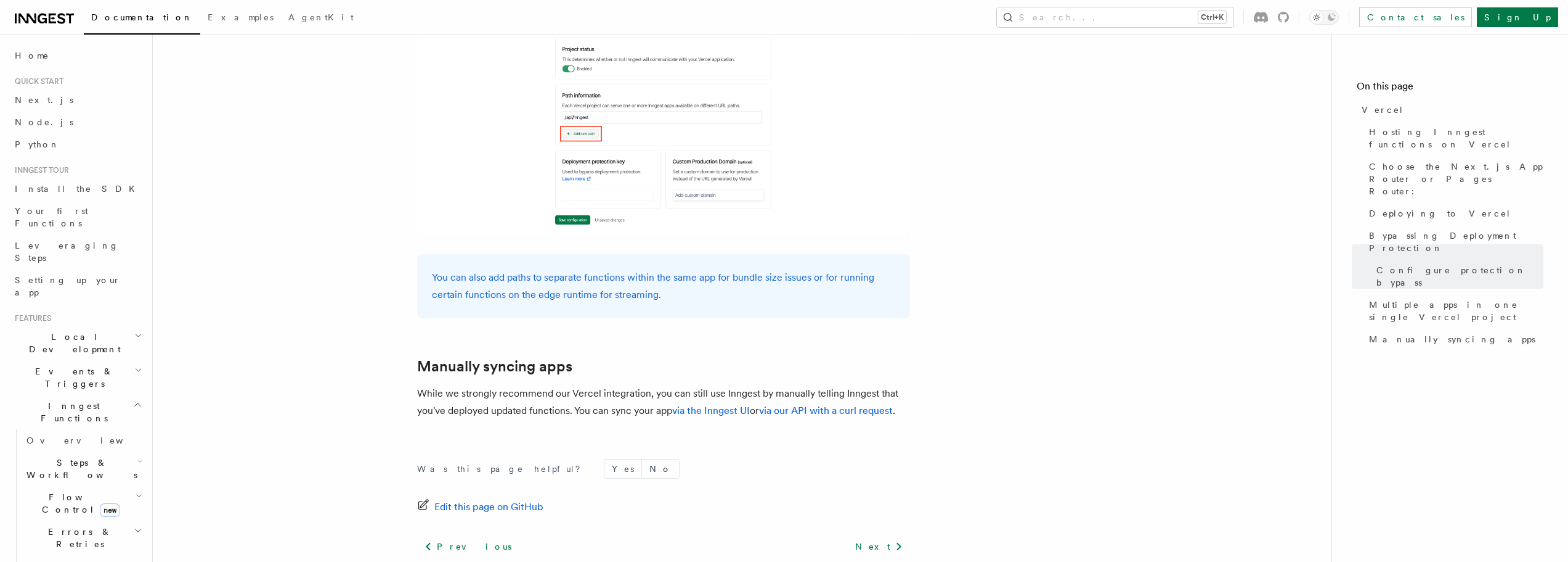
click at [556, 385] on p "While we strongly recommend our Vercel integration, you can still use Inngest b…" at bounding box center [663, 402] width 493 height 35
click at [490, 385] on p "While we strongly recommend our Vercel integration, you can still use Inngest b…" at bounding box center [663, 402] width 493 height 35
click at [456, 385] on p "While we strongly recommend our Vercel integration, you can still use Inngest b…" at bounding box center [663, 402] width 493 height 35
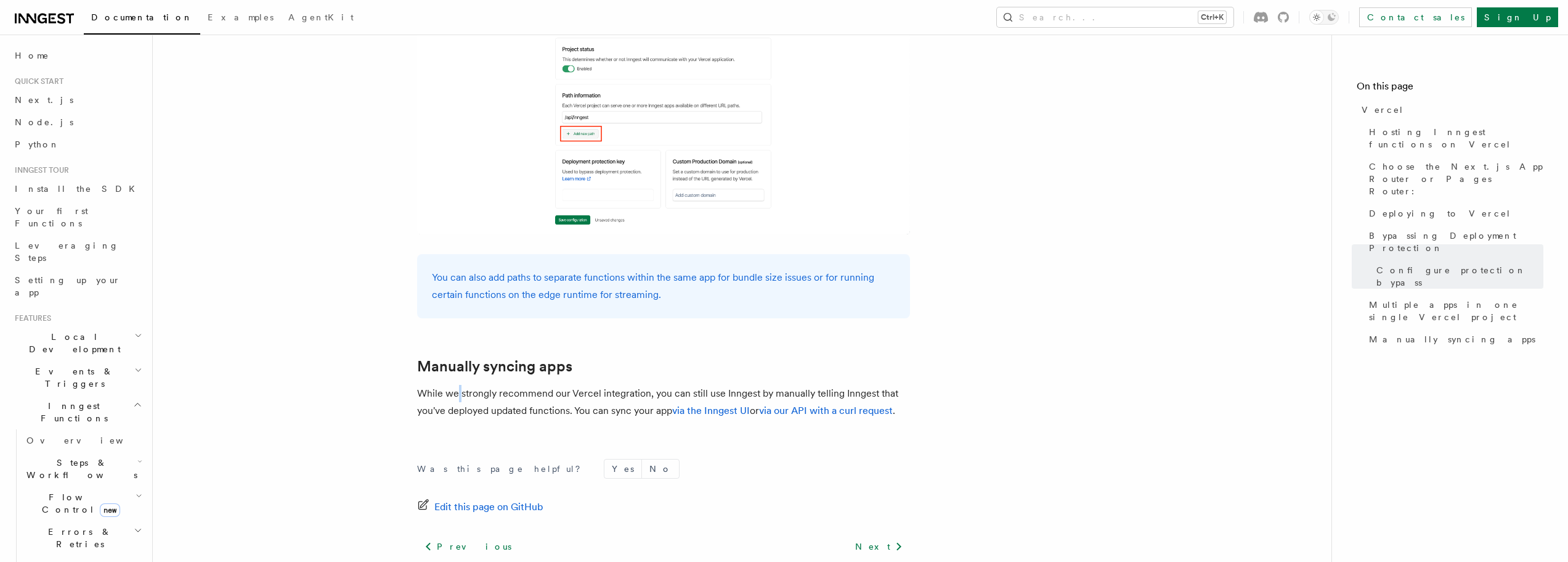
click at [456, 385] on p "While we strongly recommend our Vercel integration, you can still use Inngest b…" at bounding box center [663, 402] width 493 height 35
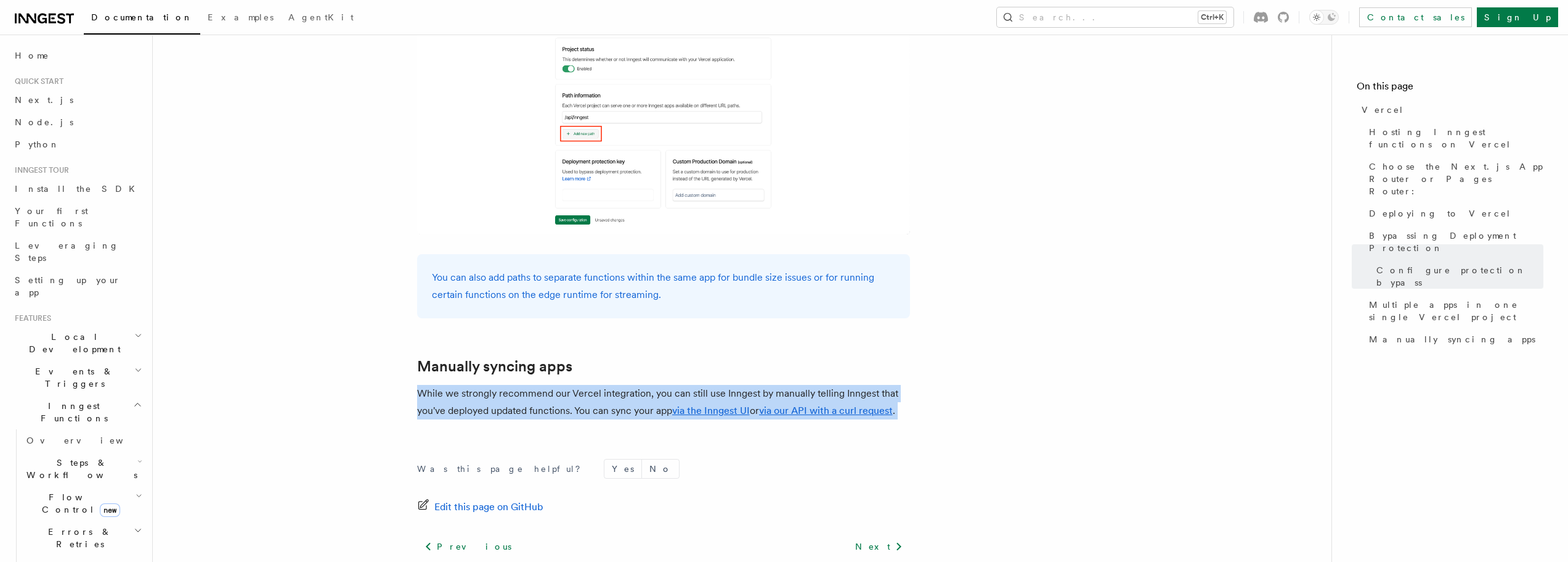
click at [422, 385] on p "While we strongly recommend our Vercel integration, you can still use Inngest b…" at bounding box center [663, 402] width 493 height 35
click at [420, 385] on p "While we strongly recommend our Vercel integration, you can still use Inngest b…" at bounding box center [663, 402] width 493 height 35
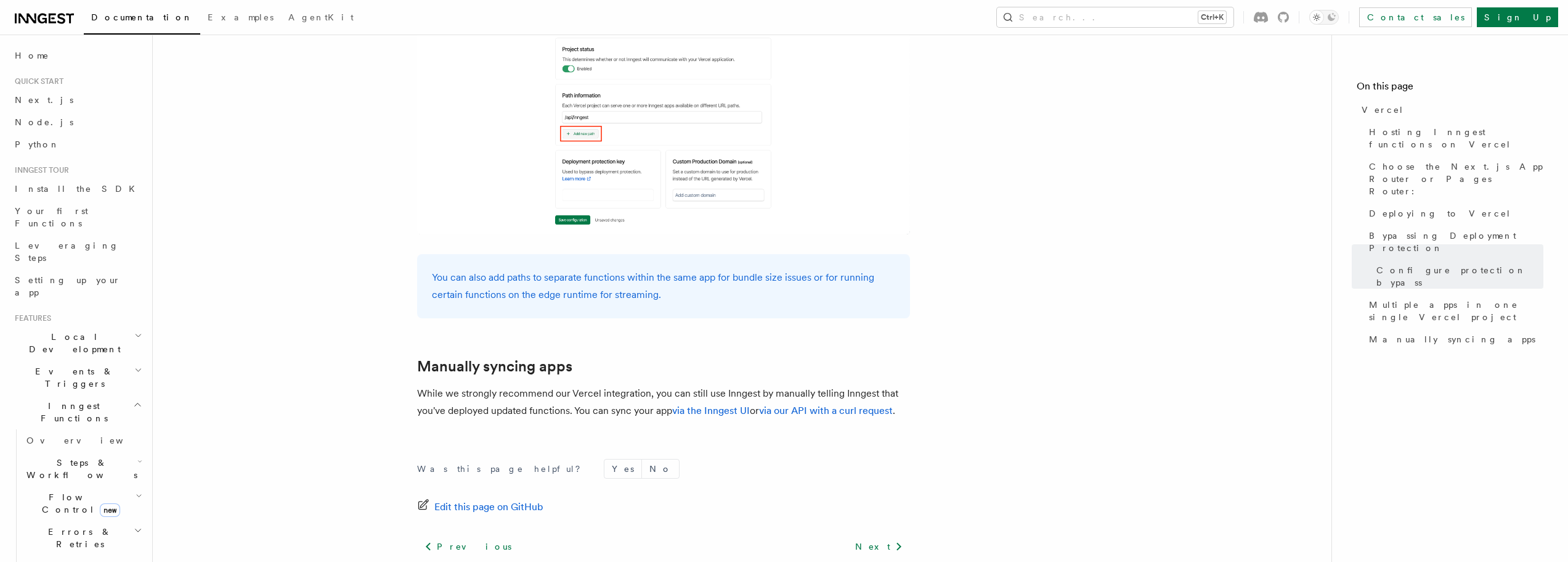
click at [454, 385] on p "While we strongly recommend our Vercel integration, you can still use Inngest b…" at bounding box center [663, 402] width 493 height 35
click at [463, 385] on p "While we strongly recommend our Vercel integration, you can still use Inngest b…" at bounding box center [663, 402] width 493 height 35
click at [436, 385] on p "While we strongly recommend our Vercel integration, you can still use Inngest b…" at bounding box center [663, 402] width 493 height 35
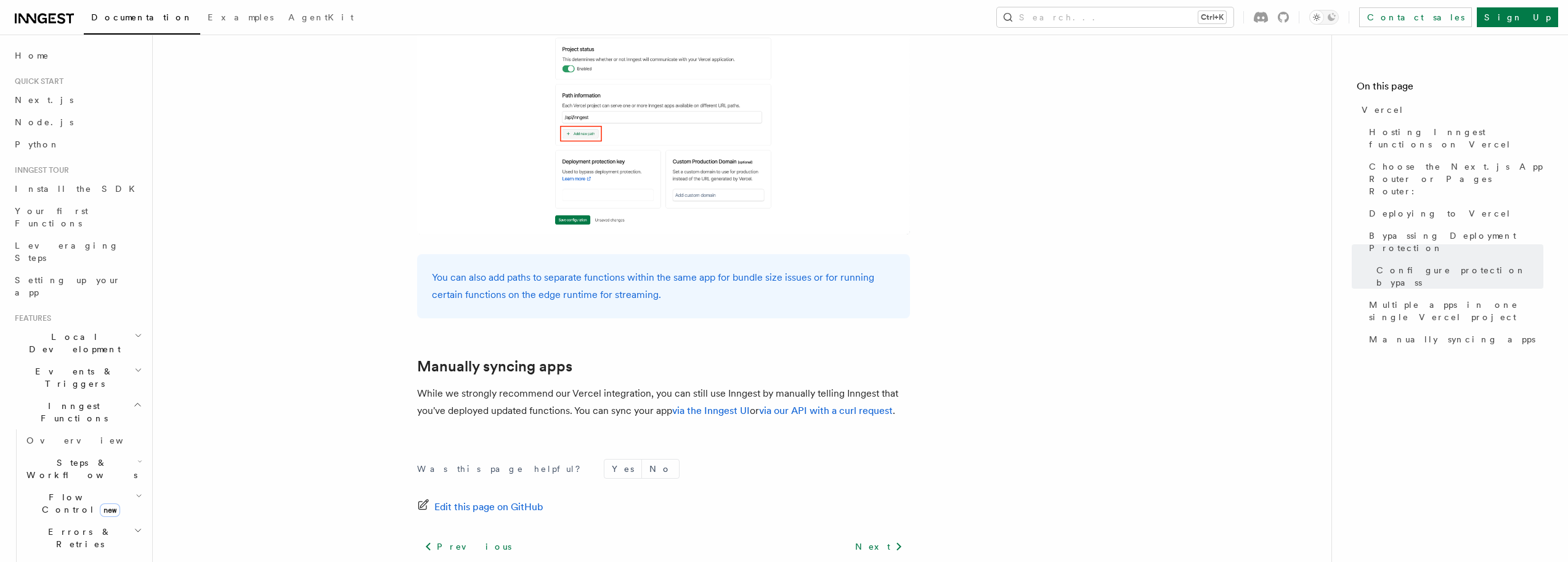
click at [428, 385] on p "While we strongly recommend our Vercel integration, you can still use Inngest b…" at bounding box center [663, 402] width 493 height 35
click at [460, 385] on p "While we strongly recommend our Vercel integration, you can still use Inngest b…" at bounding box center [663, 402] width 493 height 35
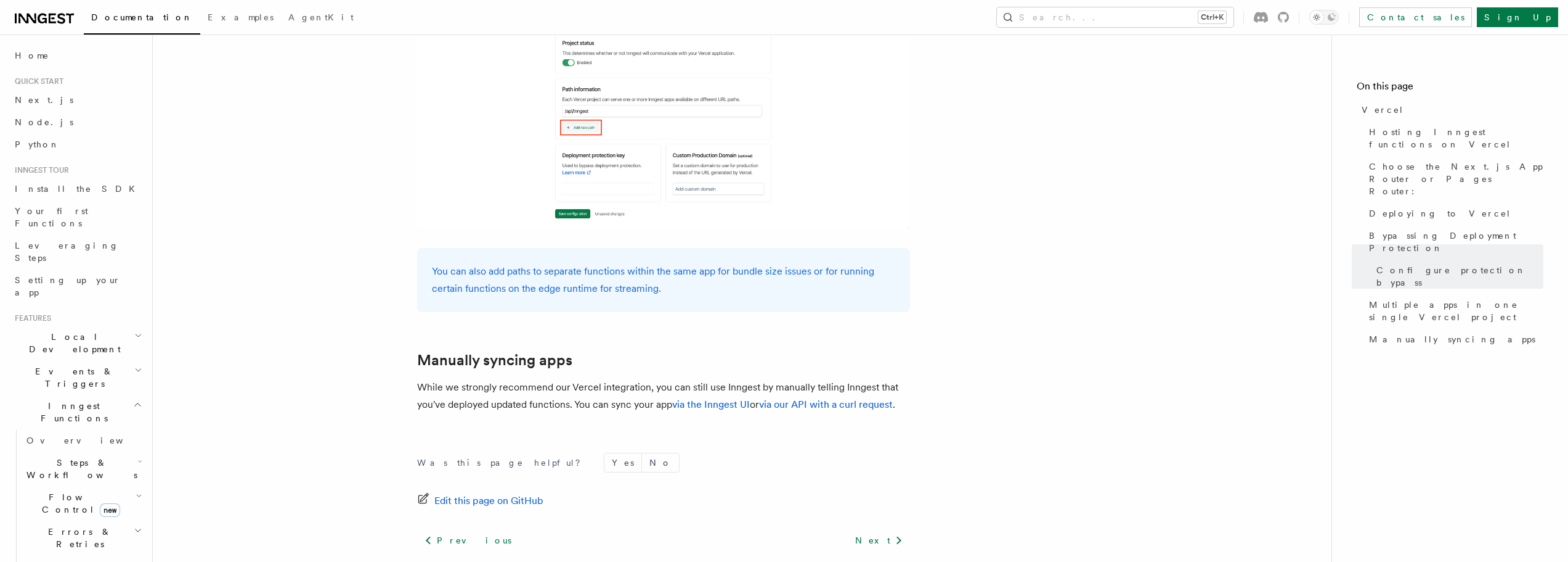
scroll to position [1780, 0]
